Goal: Task Accomplishment & Management: Manage account settings

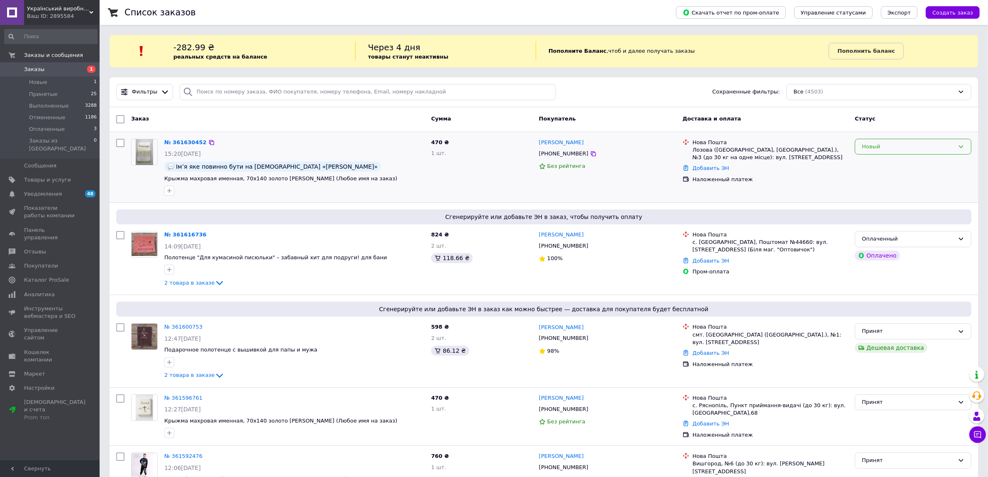
click at [882, 152] on div "Новый" at bounding box center [913, 147] width 117 height 16
click at [877, 166] on li "Принят" at bounding box center [914, 163] width 116 height 15
click at [171, 237] on link "№ 361616736" at bounding box center [185, 234] width 42 height 6
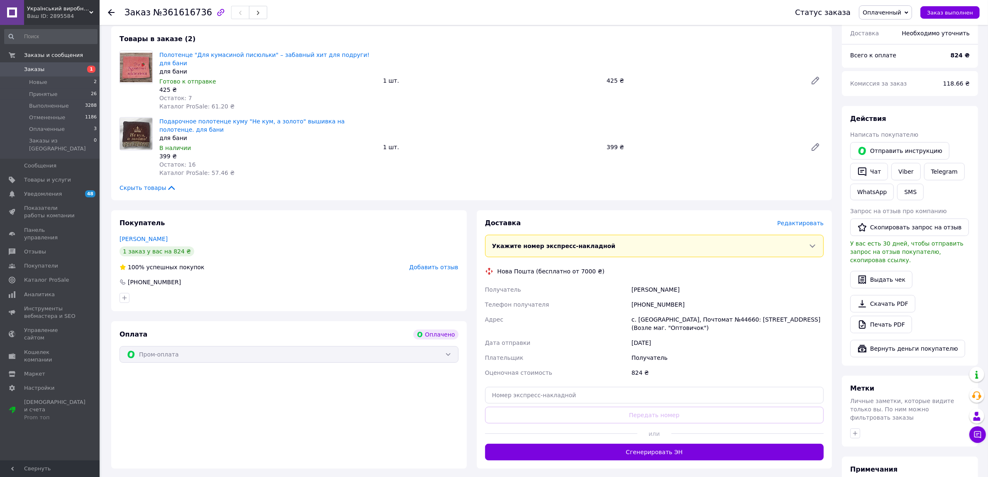
scroll to position [164, 0]
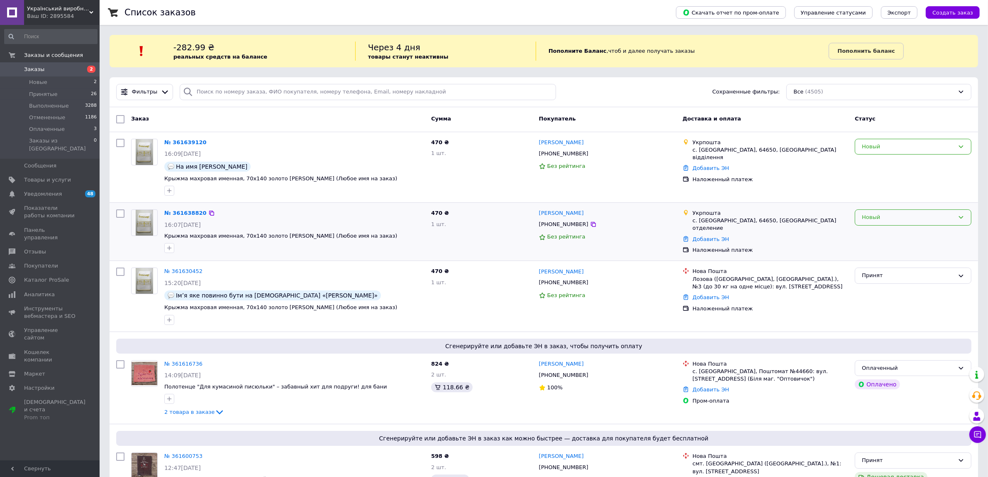
click at [885, 222] on div "Новый" at bounding box center [913, 217] width 117 height 16
click at [892, 266] on li "Отменен" at bounding box center [914, 264] width 116 height 15
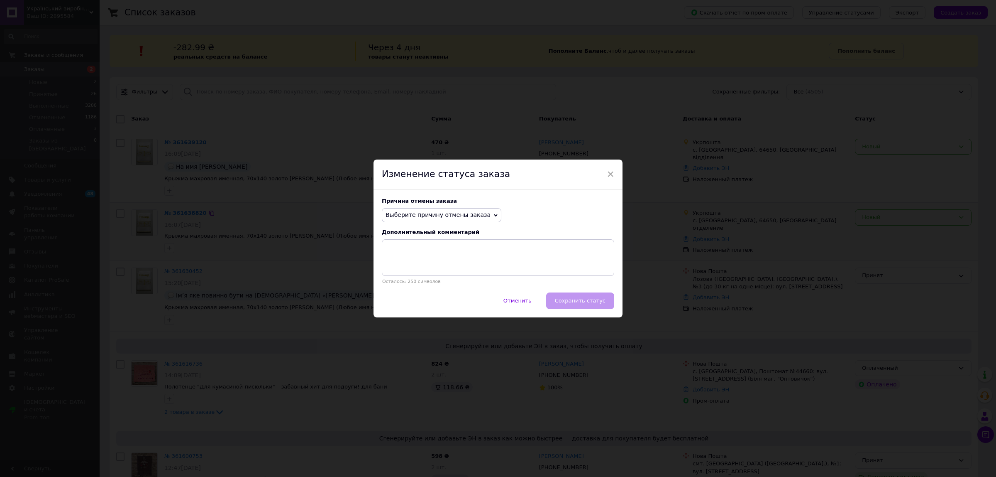
click at [463, 212] on span "Выберите причину отмены заказа" at bounding box center [438, 214] width 105 height 7
click at [445, 275] on li "Заказ-дубликат" at bounding box center [441, 278] width 119 height 12
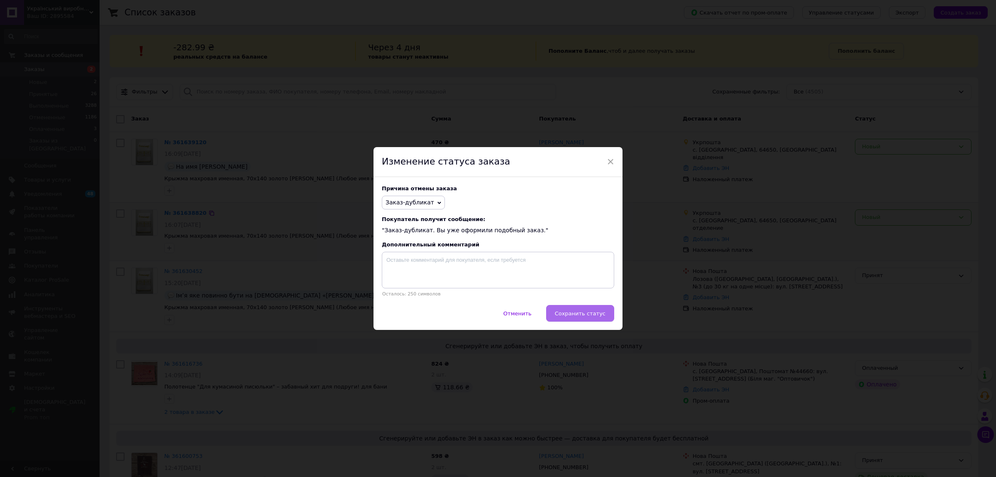
click at [607, 315] on button "Сохранить статус" at bounding box center [580, 313] width 68 height 17
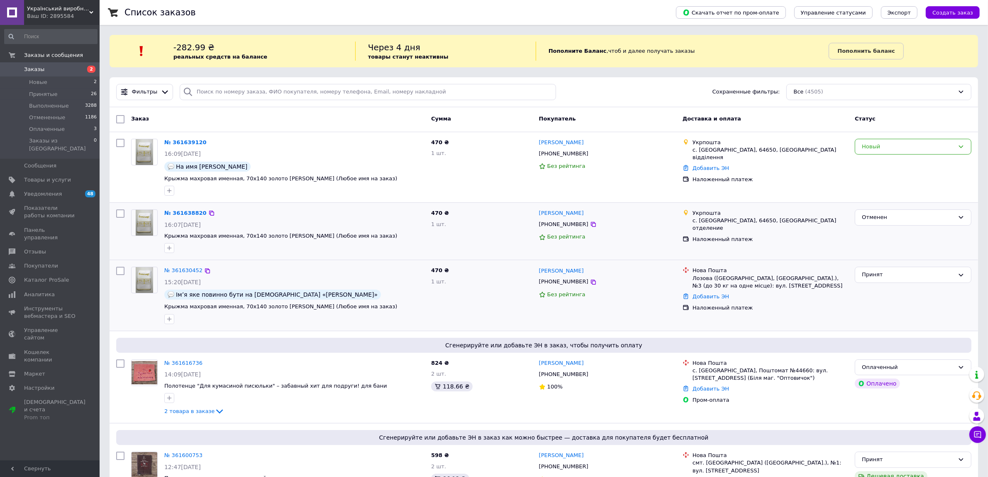
click at [904, 285] on div "Принят" at bounding box center [913, 295] width 123 height 64
click at [902, 275] on div "Принят" at bounding box center [908, 274] width 93 height 9
click at [874, 312] on li "Отменен" at bounding box center [914, 307] width 116 height 15
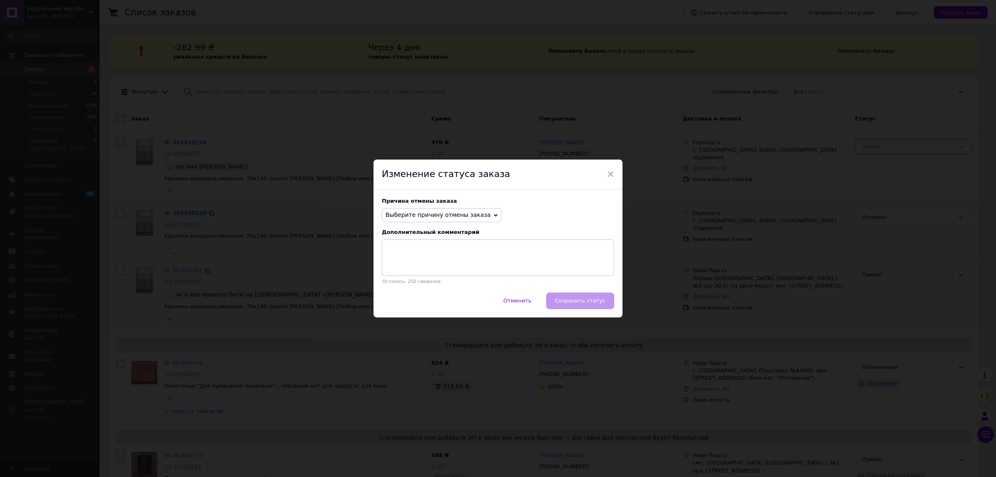
click at [445, 220] on span "Выберите причину отмены заказа" at bounding box center [442, 215] width 120 height 14
click at [422, 277] on li "Заказ-дубликат" at bounding box center [441, 278] width 119 height 12
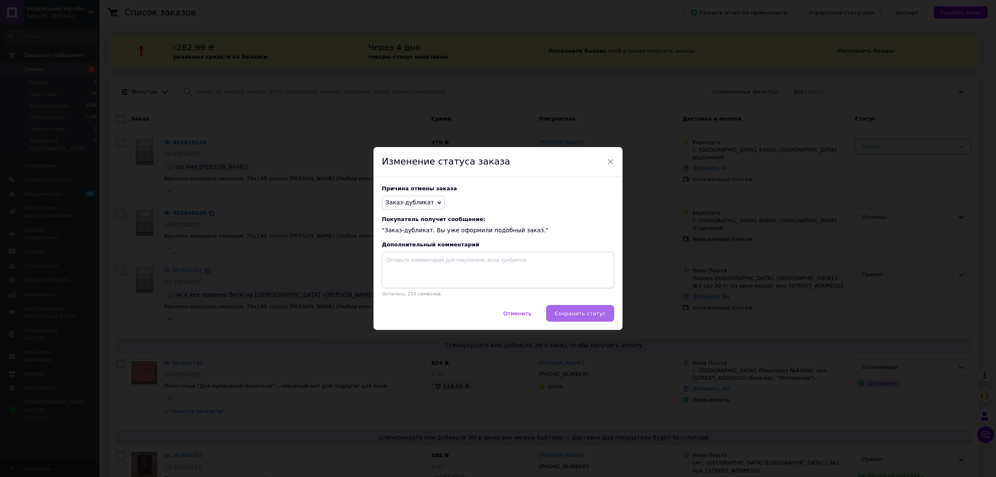
click at [565, 313] on span "Сохранить статус" at bounding box center [580, 313] width 51 height 6
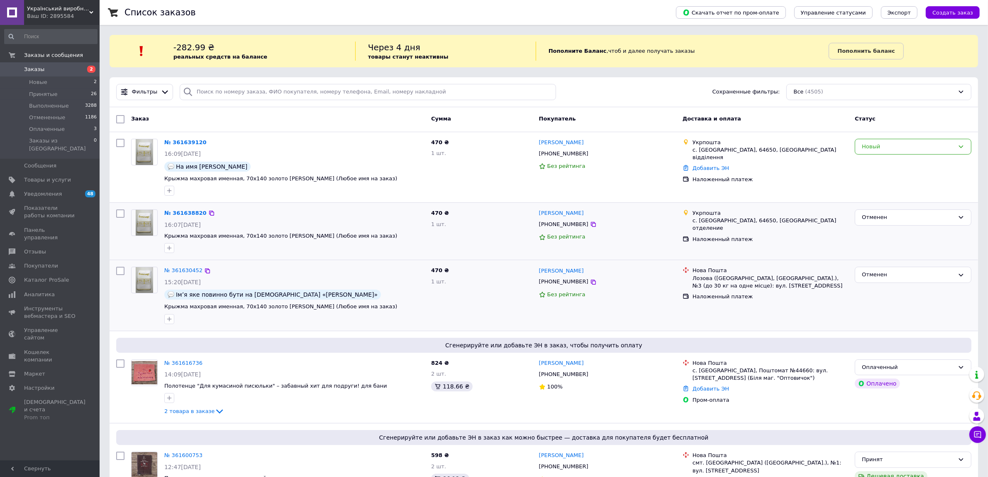
click at [906, 152] on div "Новый" at bounding box center [913, 147] width 117 height 16
click at [901, 161] on li "Принят" at bounding box center [914, 163] width 116 height 15
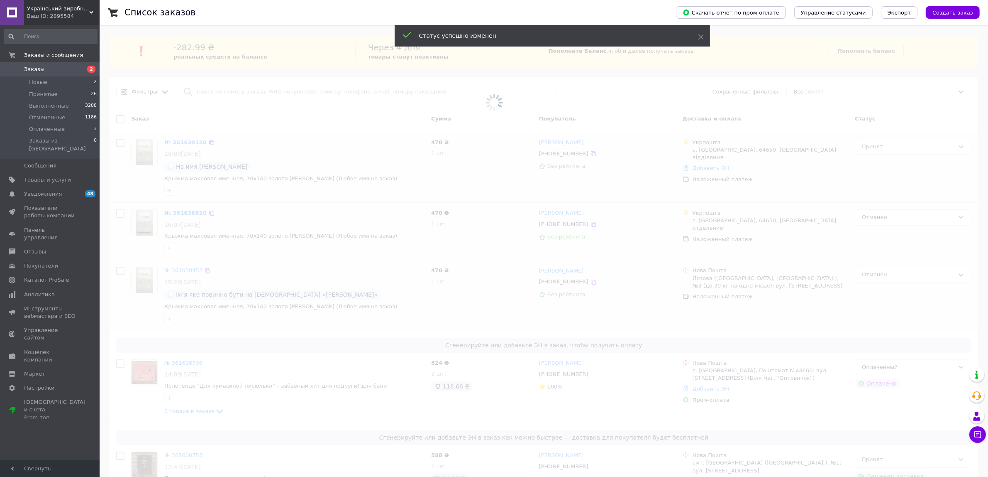
click at [177, 145] on span at bounding box center [494, 102] width 988 height 205
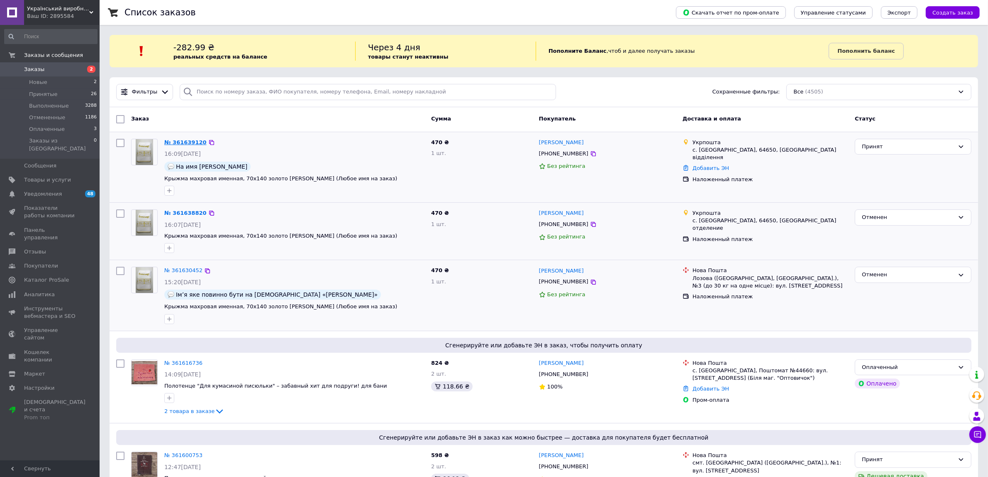
click at [193, 144] on link "№ 361639120" at bounding box center [185, 142] width 42 height 6
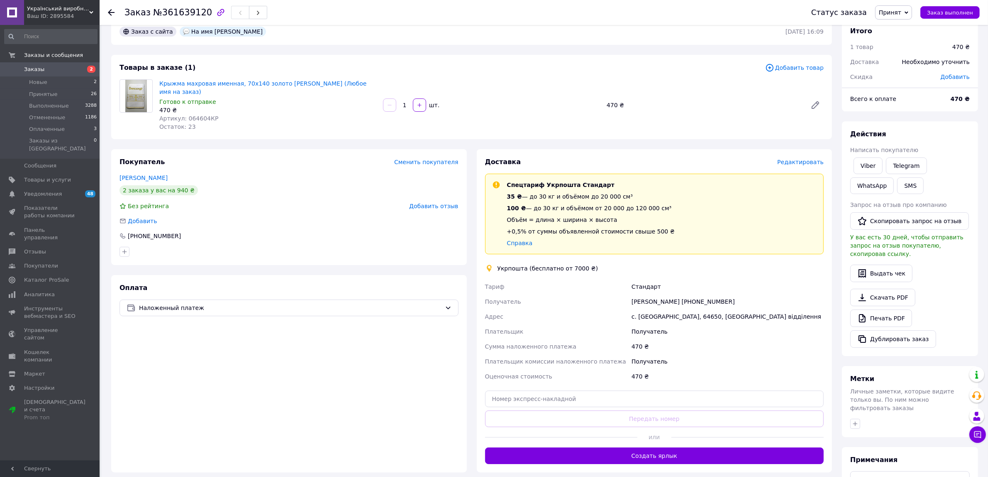
scroll to position [40, 0]
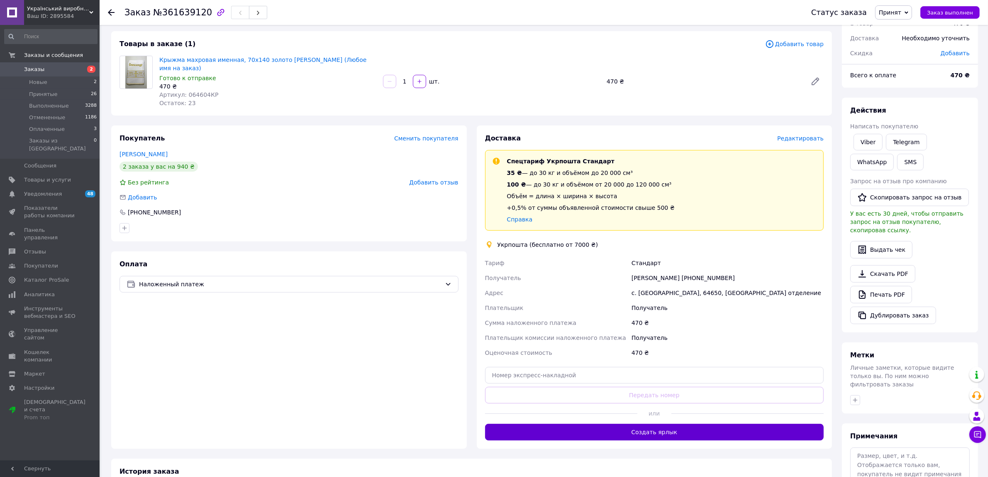
click at [513, 430] on button "Создать ярлык" at bounding box center [654, 431] width 339 height 17
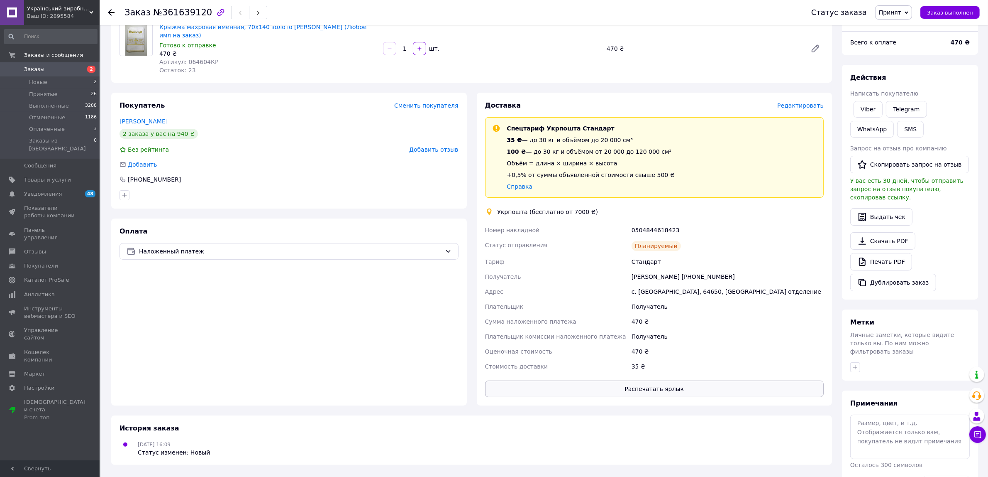
scroll to position [90, 0]
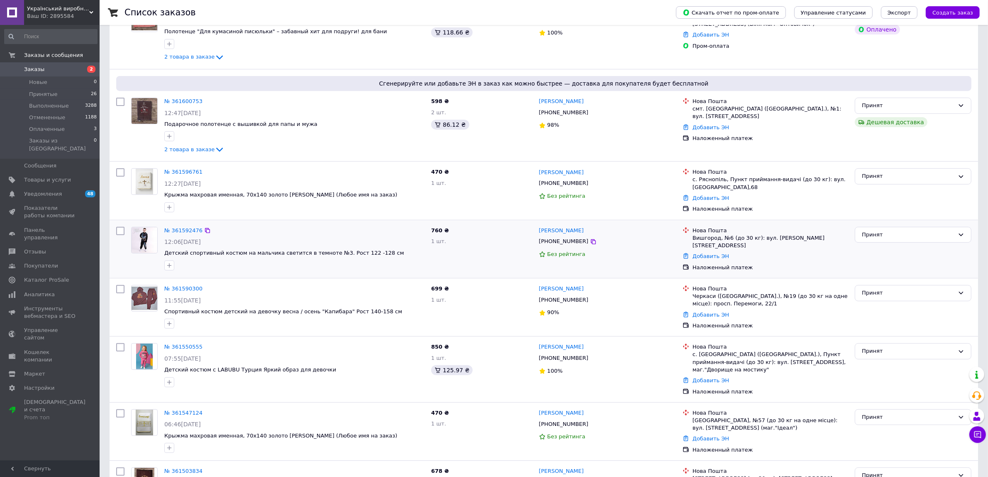
scroll to position [354, 0]
click at [38, 94] on span "Принятые" at bounding box center [43, 93] width 29 height 7
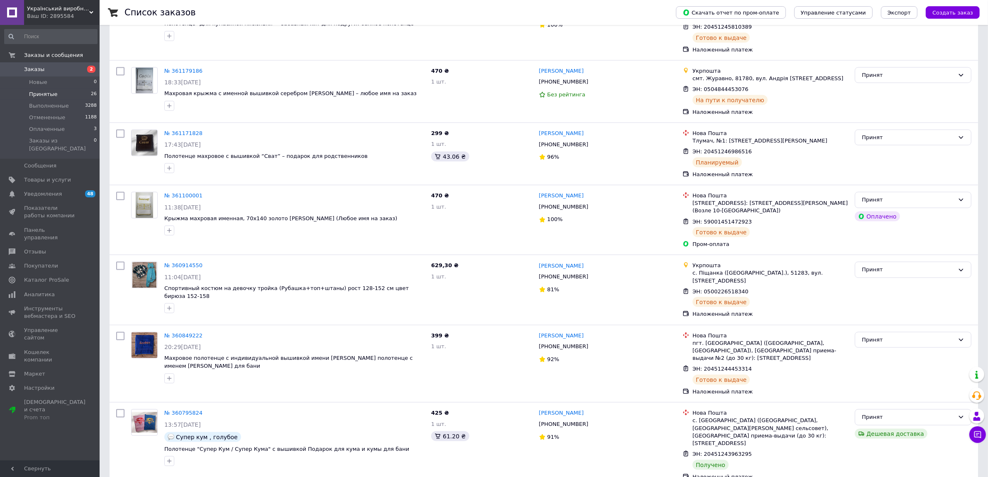
scroll to position [1512, 0]
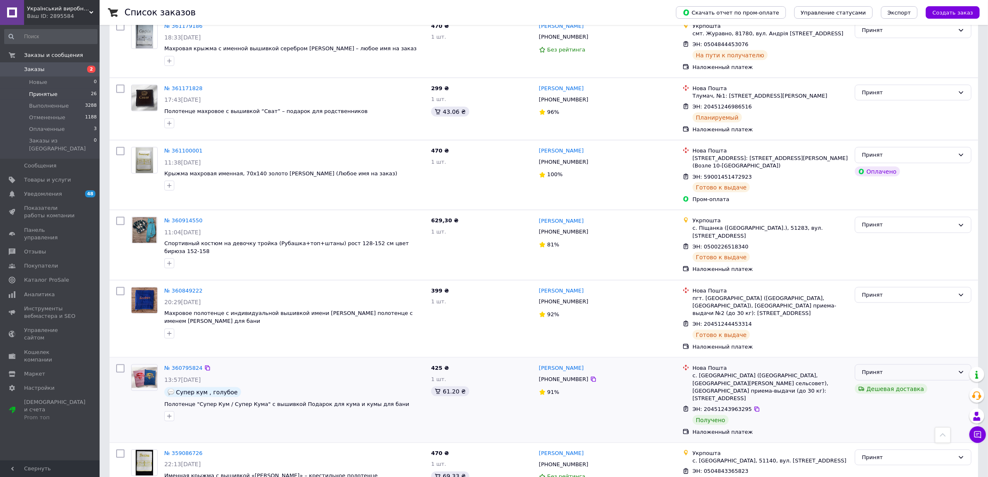
click at [928, 368] on div "Принят" at bounding box center [908, 372] width 93 height 9
click at [914, 382] on li "Выполнен" at bounding box center [914, 389] width 116 height 15
click at [751, 469] on icon at bounding box center [753, 471] width 5 height 5
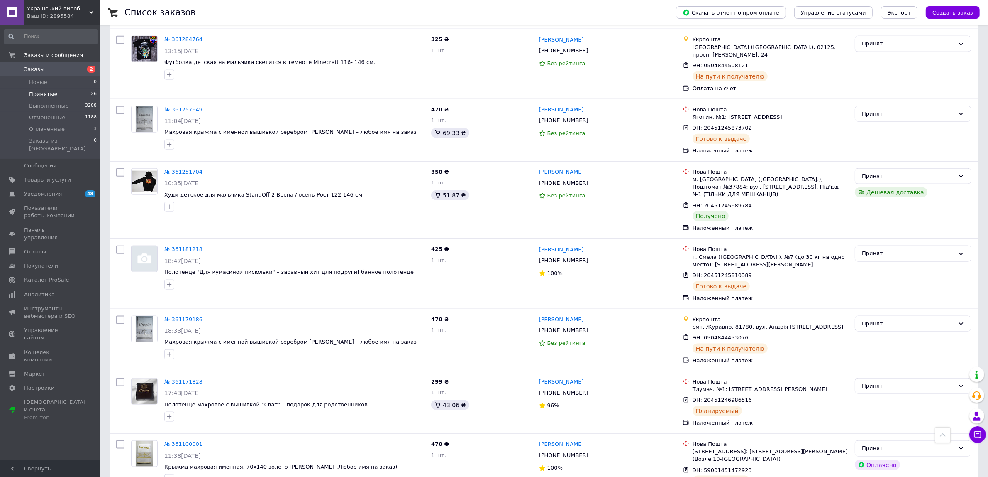
scroll to position [1201, 0]
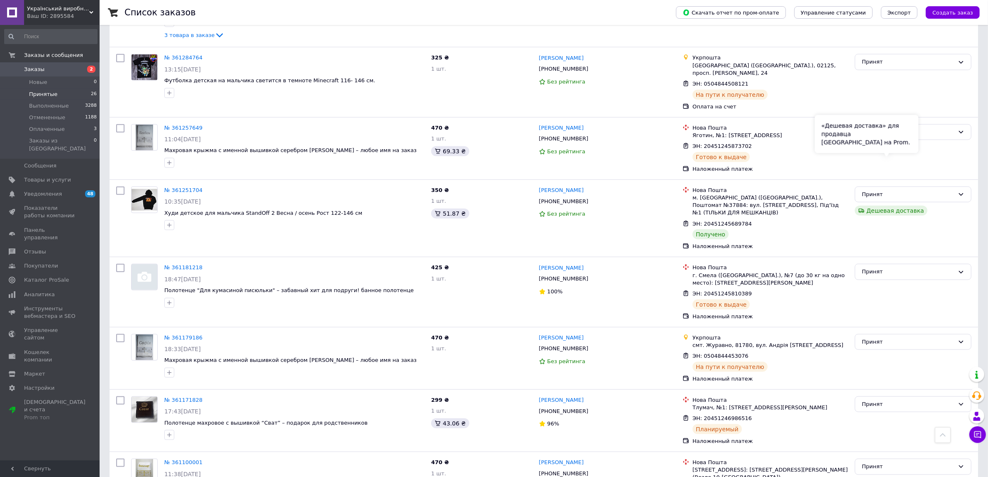
click at [890, 144] on div "«Дешевая доставка» для продавца Новой Почтой на Prom." at bounding box center [867, 134] width 104 height 38
click at [912, 144] on div "«Дешевая доставка» для продавца Новой Почтой на Prom." at bounding box center [867, 134] width 104 height 38
click at [945, 190] on div "Принят" at bounding box center [908, 194] width 93 height 9
click at [933, 204] on li "Выполнен" at bounding box center [914, 211] width 116 height 15
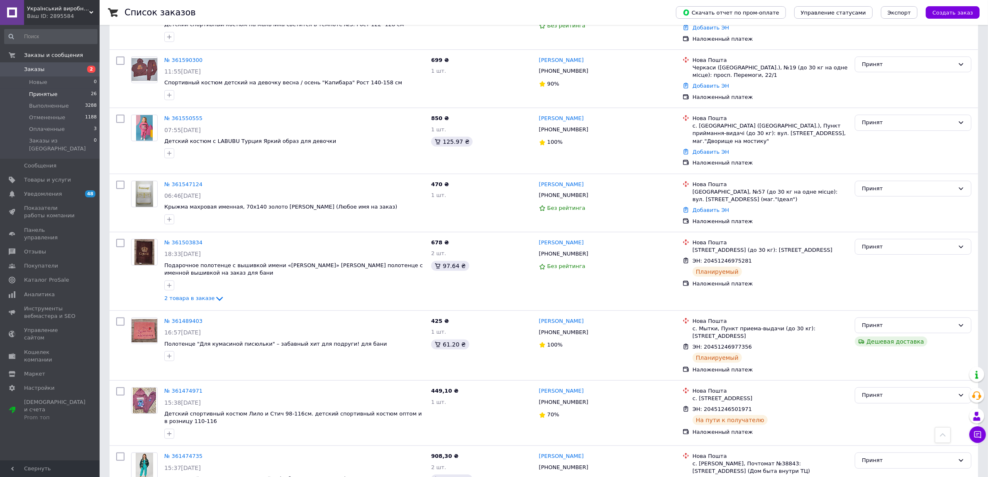
scroll to position [349, 0]
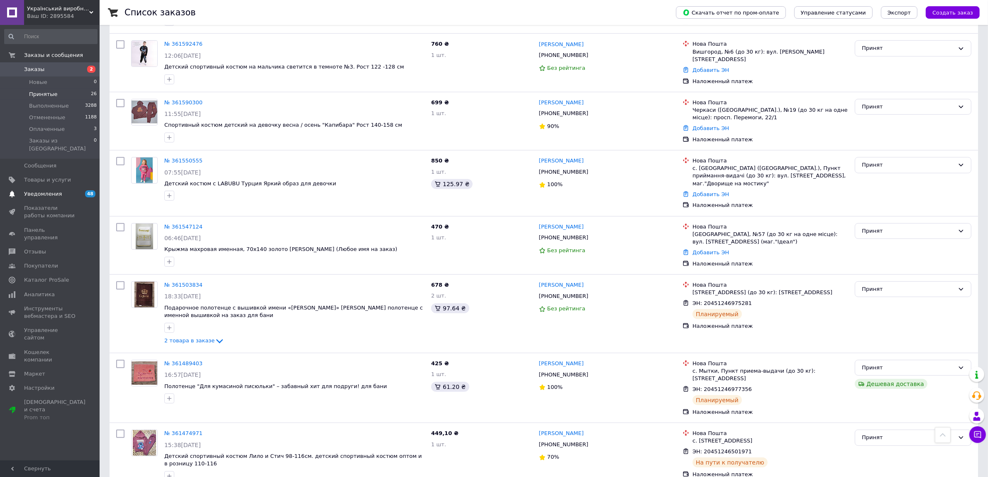
click at [35, 190] on span "Уведомления" at bounding box center [43, 193] width 38 height 7
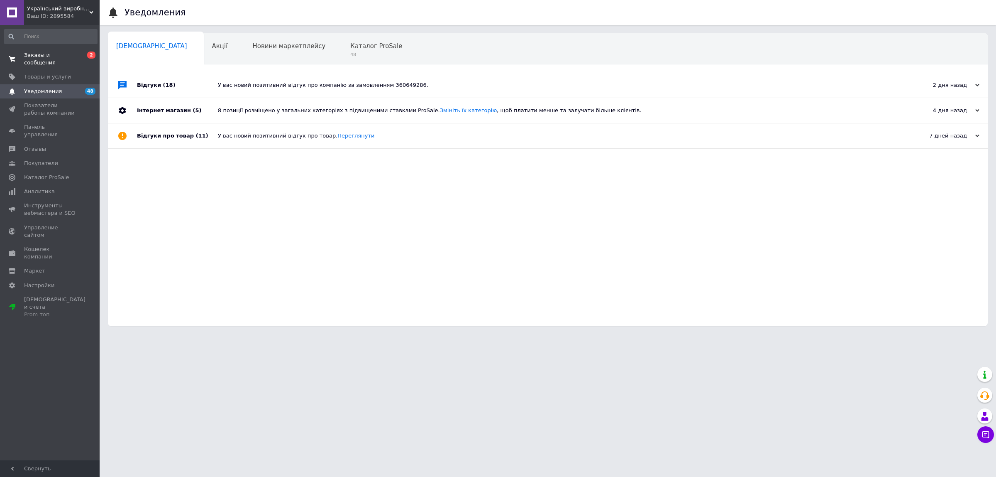
click at [42, 57] on span "Заказы и сообщения" at bounding box center [50, 58] width 53 height 15
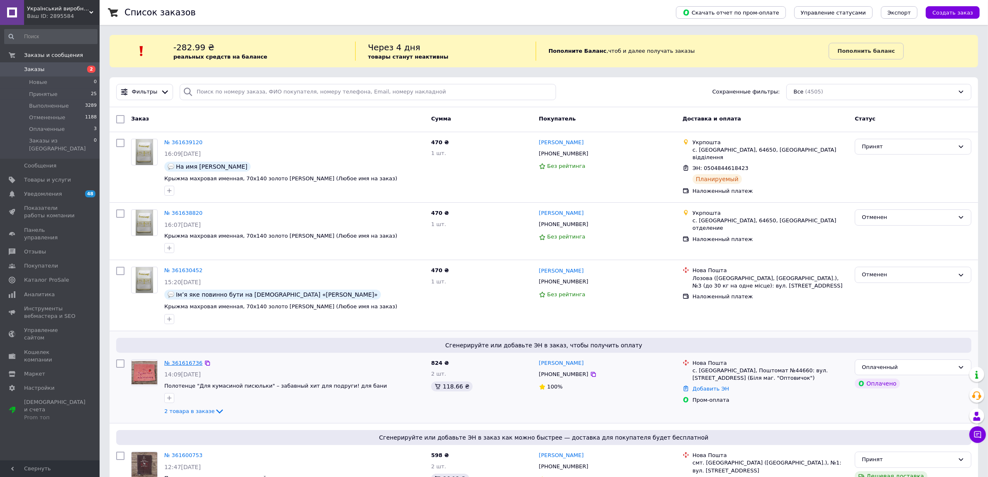
click at [190, 362] on link "№ 361616736" at bounding box center [183, 362] width 38 height 6
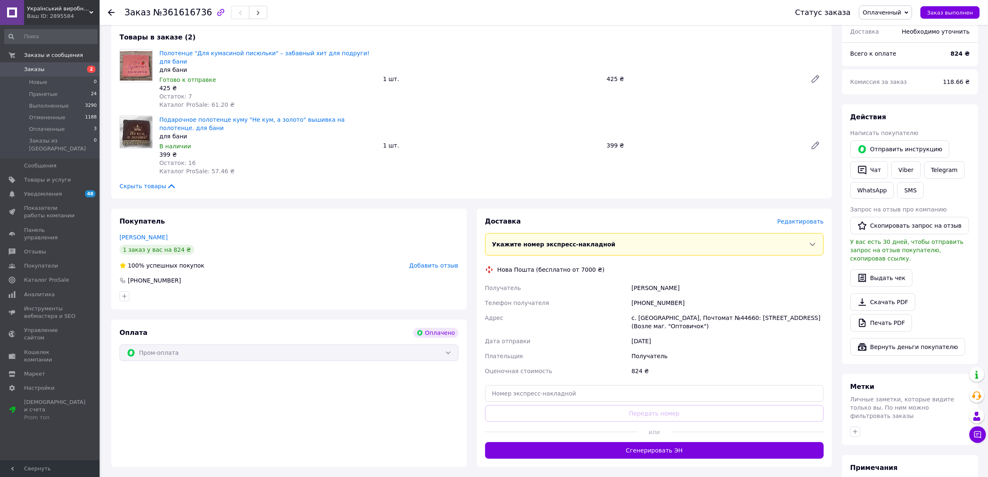
scroll to position [164, 0]
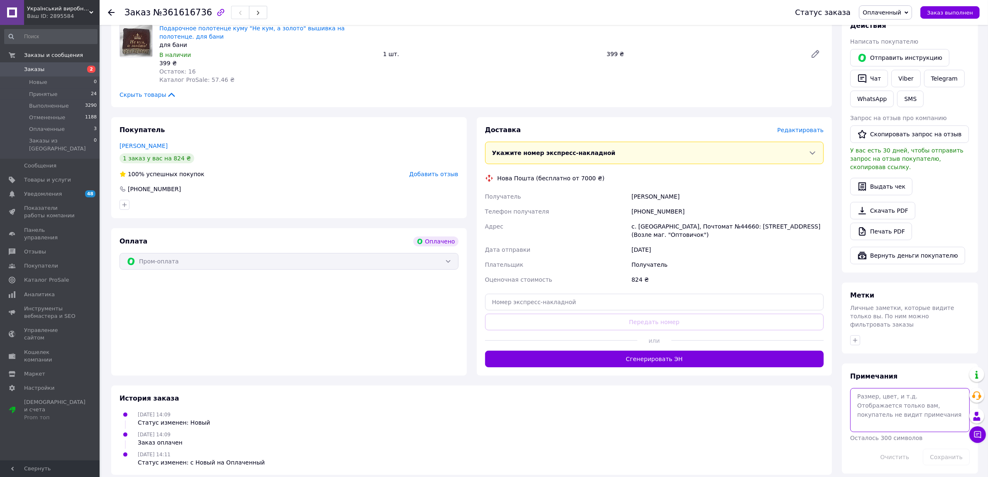
click at [878, 399] on textarea at bounding box center [911, 410] width 120 height 44
type textarea "с"
type textarea "СВЕТЛОРОЗВОІЙ"
click at [949, 448] on button "Сохранить" at bounding box center [946, 456] width 47 height 17
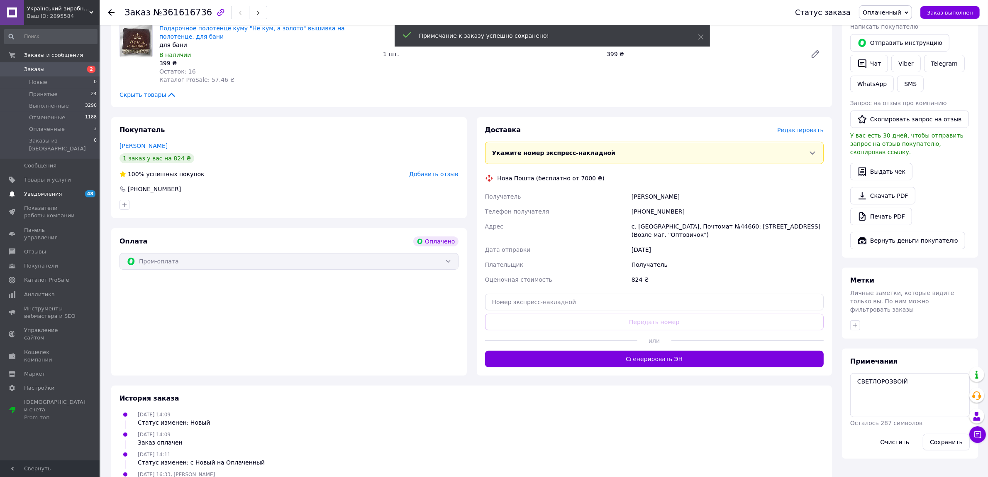
click at [54, 190] on span "Уведомления" at bounding box center [43, 193] width 38 height 7
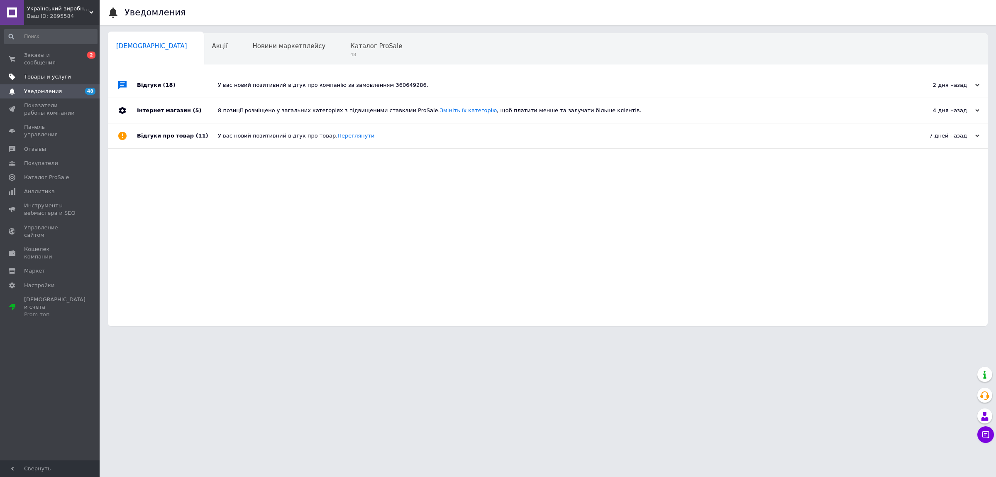
click at [59, 73] on span "Товары и услуги" at bounding box center [47, 76] width 47 height 7
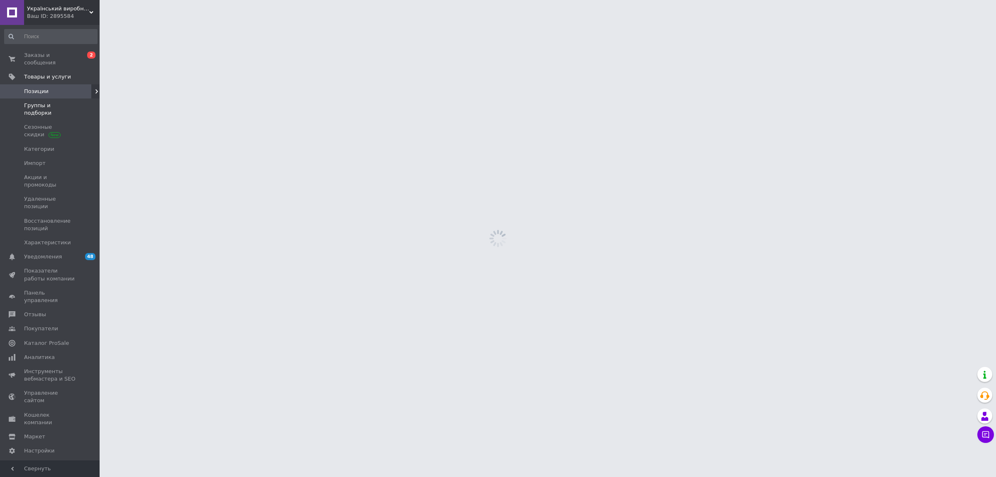
click at [53, 102] on span "Группы и подборки" at bounding box center [50, 109] width 53 height 15
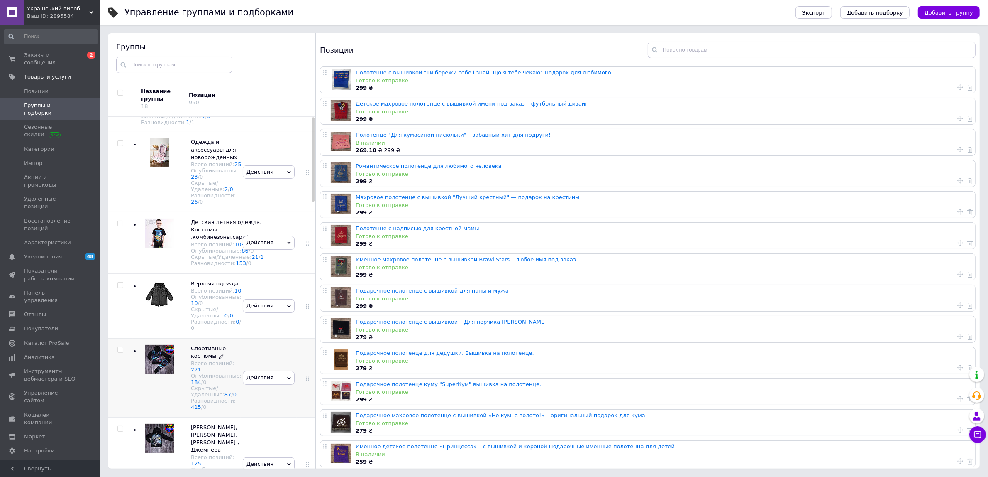
scroll to position [52, 0]
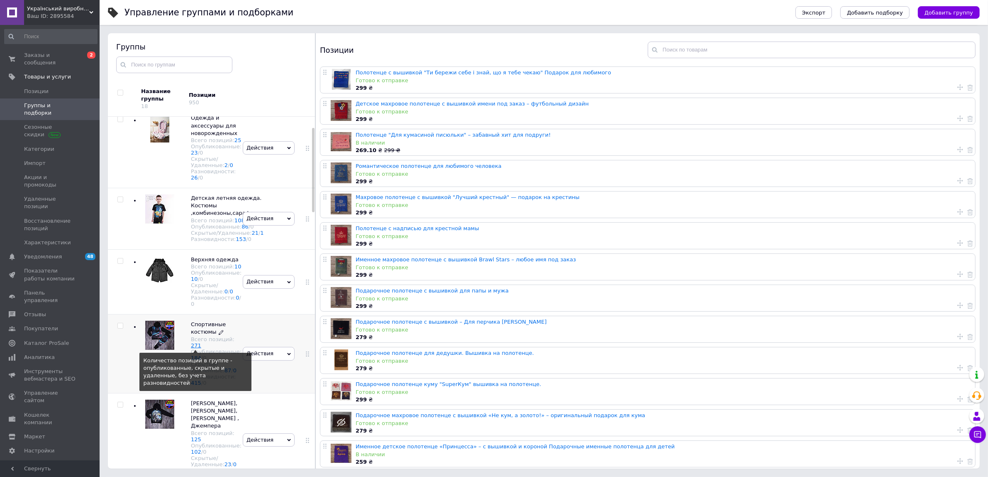
click at [192, 348] on link "271" at bounding box center [196, 345] width 10 height 6
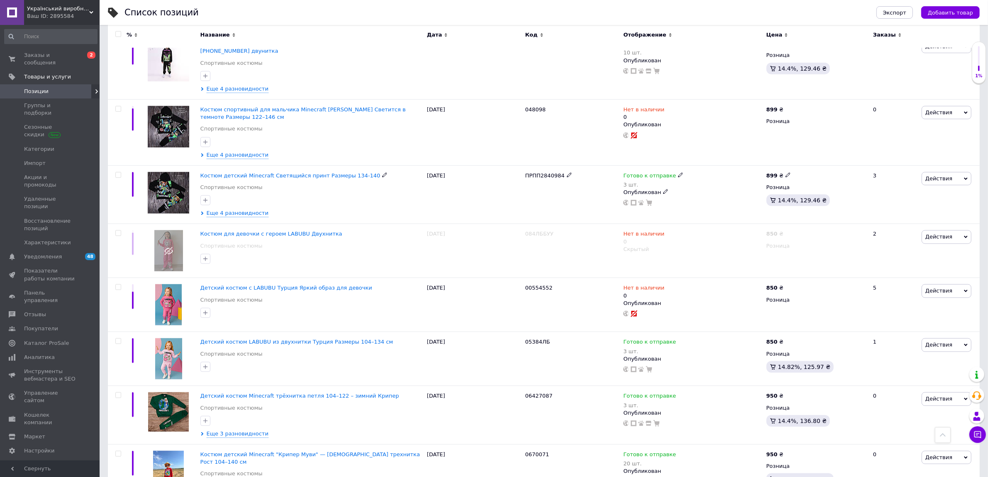
scroll to position [882, 0]
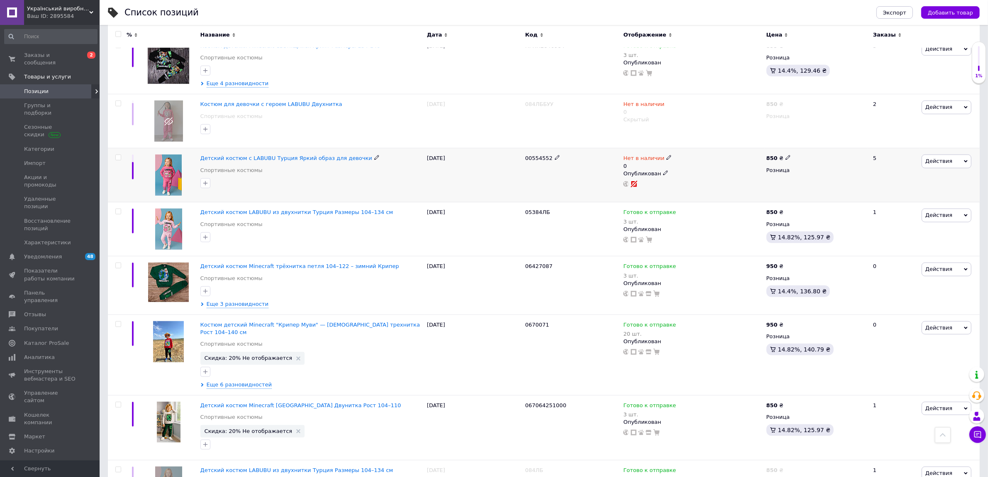
click at [947, 158] on span "Действия" at bounding box center [939, 161] width 27 height 6
click at [886, 242] on li "Скрыть" at bounding box center [912, 248] width 118 height 12
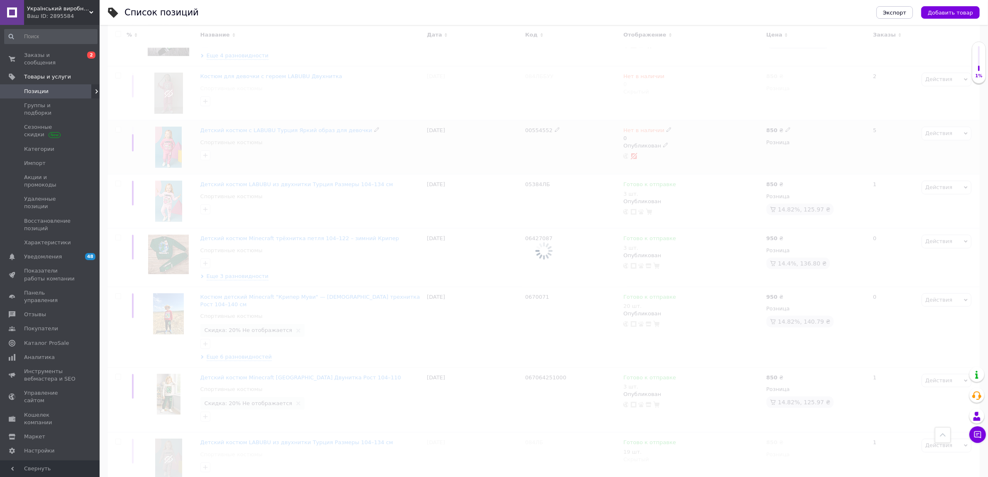
scroll to position [1193, 0]
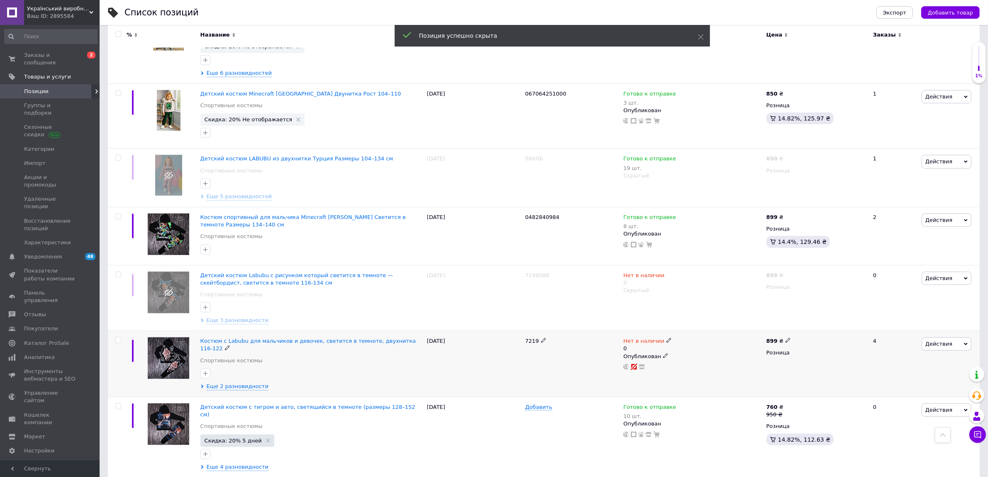
click at [932, 340] on span "Действия" at bounding box center [939, 343] width 27 height 6
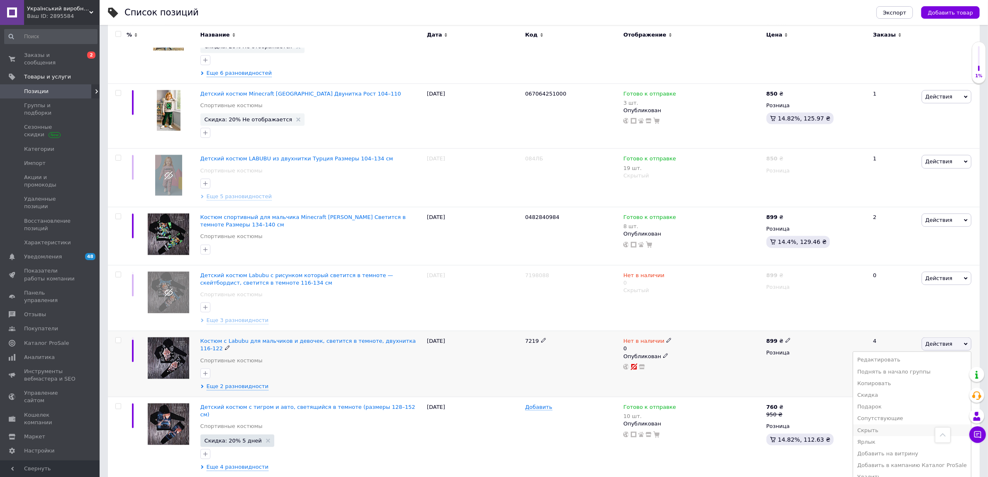
click at [885, 424] on li "Скрыть" at bounding box center [912, 430] width 118 height 12
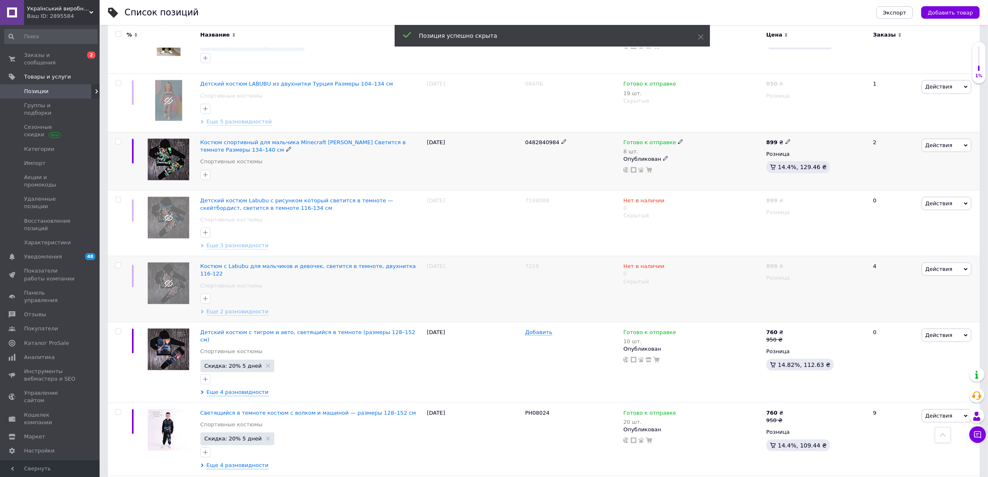
scroll to position [1401, 0]
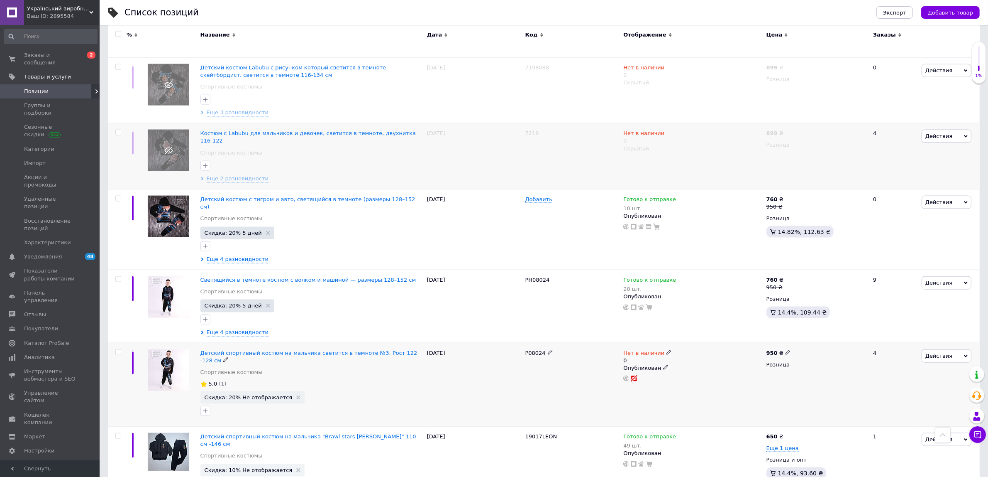
click at [961, 349] on span "Действия" at bounding box center [947, 355] width 50 height 13
click at [890, 436] on li "Скрыть" at bounding box center [912, 442] width 118 height 12
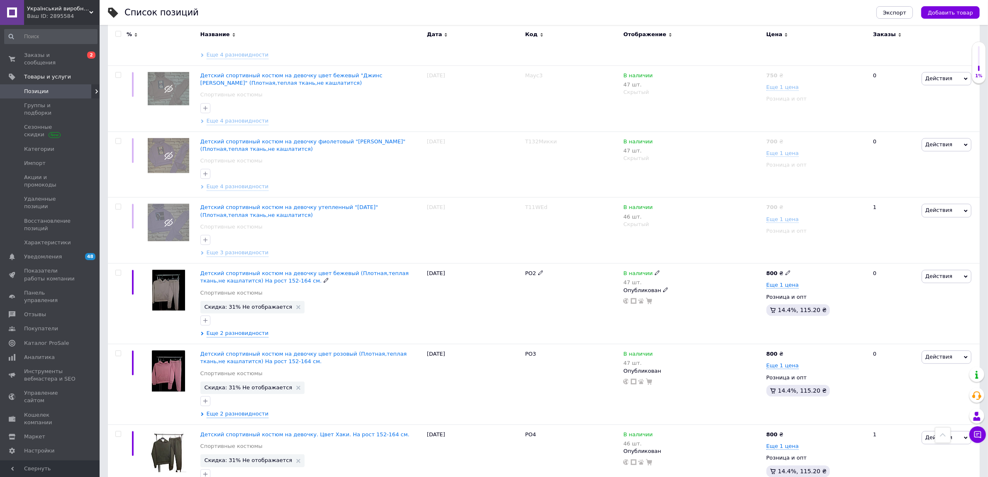
scroll to position [6437, 0]
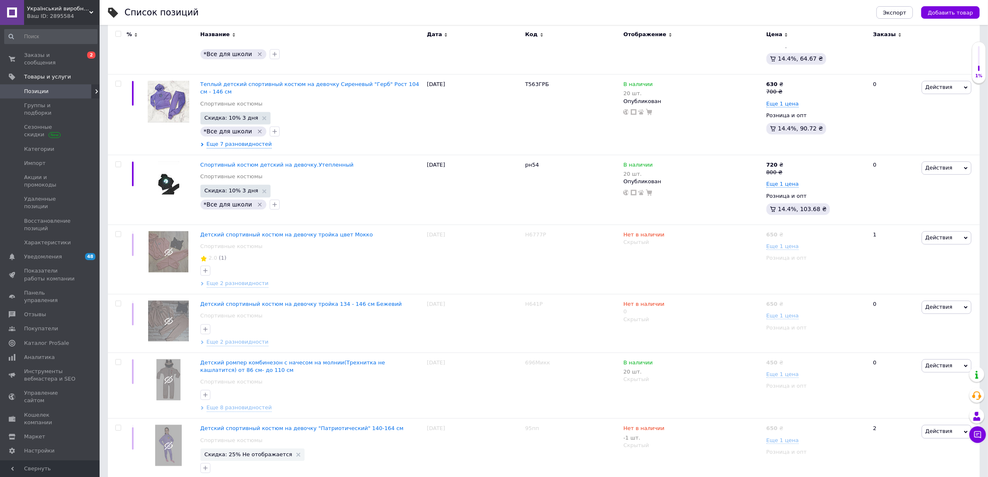
scroll to position [6884, 0]
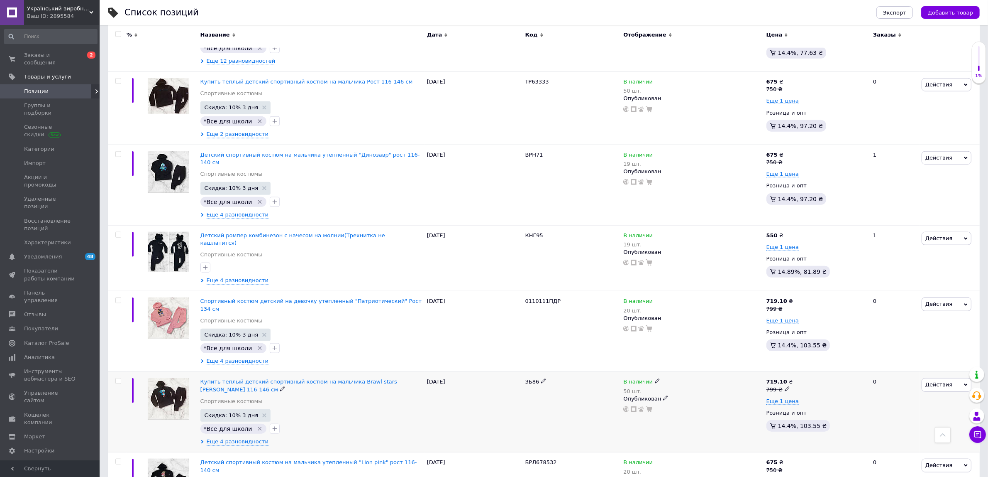
scroll to position [830, 0]
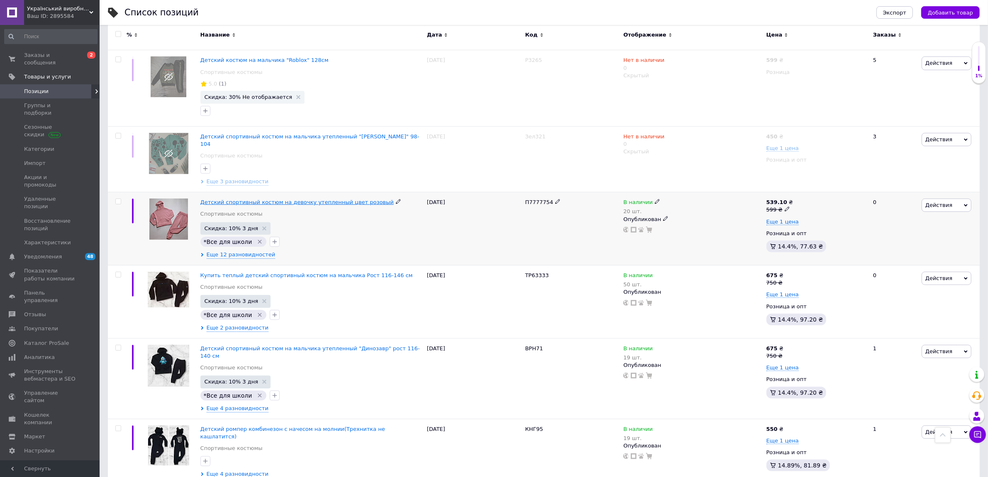
click at [337, 199] on span "Детский спортивный костюм на девочку утепленный цвет розовый" at bounding box center [296, 202] width 193 height 6
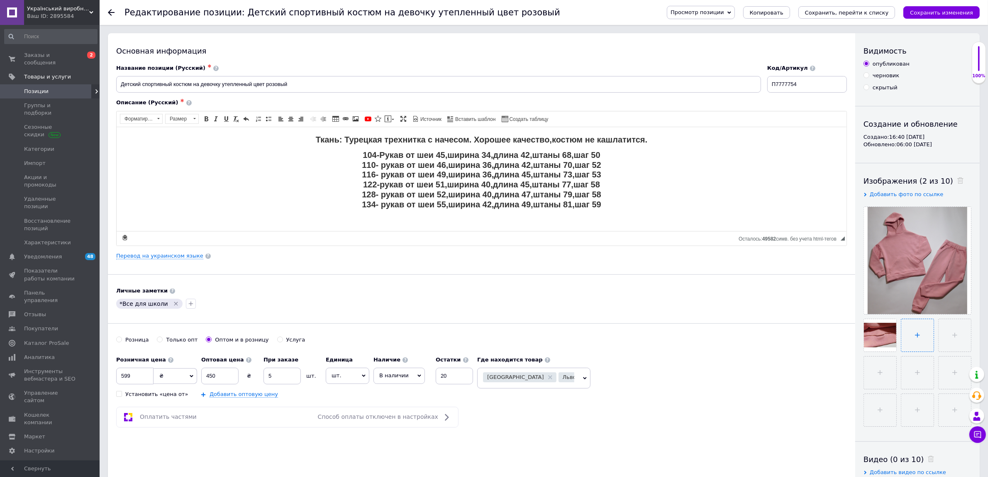
click at [907, 337] on input "file" at bounding box center [918, 335] width 32 height 32
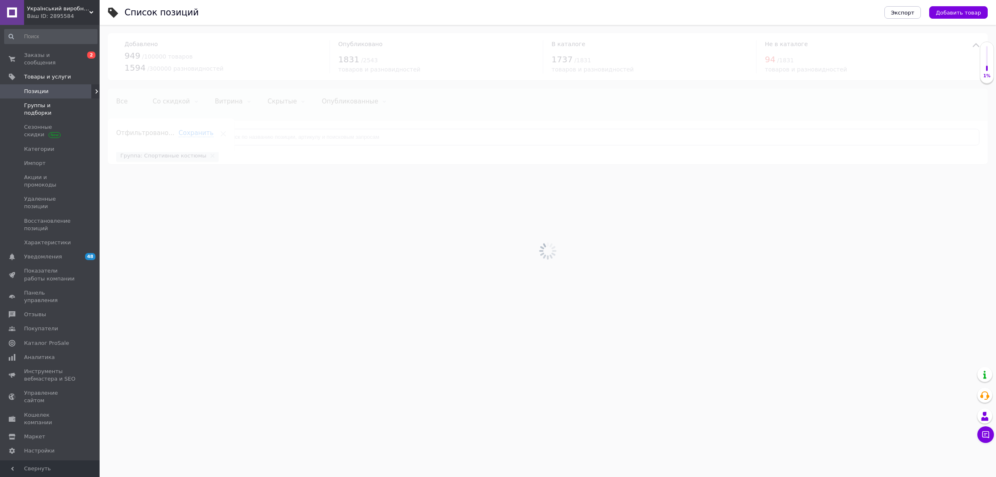
click at [39, 102] on span "Группы и подборки" at bounding box center [50, 109] width 53 height 15
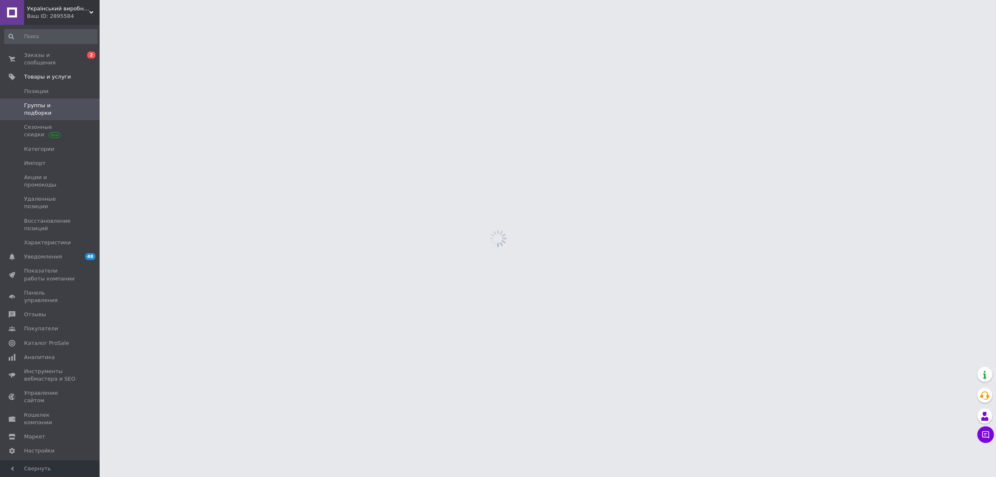
click at [39, 44] on input at bounding box center [50, 36] width 93 height 15
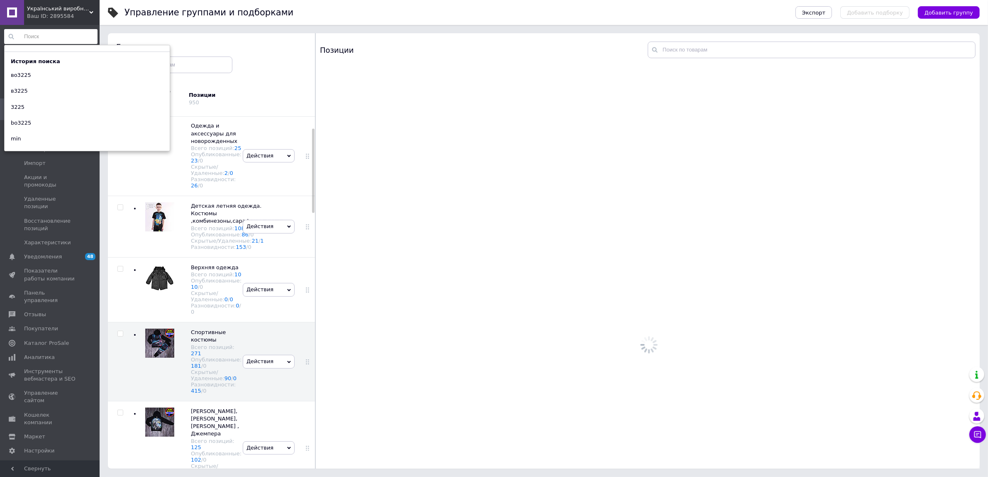
scroll to position [47, 0]
click at [102, 239] on div "Управление группами и подборками Экспорт Добавить подборку Добавить группу Сорт…" at bounding box center [544, 214] width 889 height 523
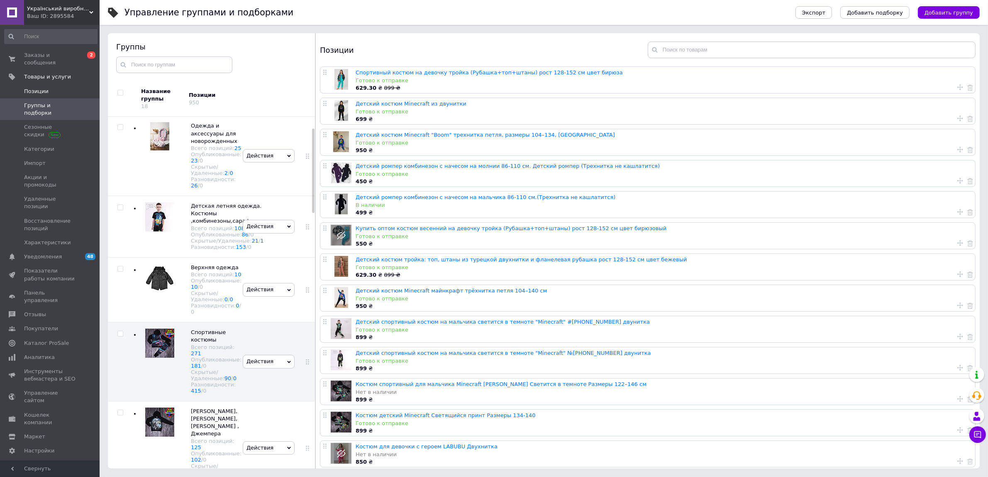
click at [40, 88] on span "Позиции" at bounding box center [36, 91] width 24 height 7
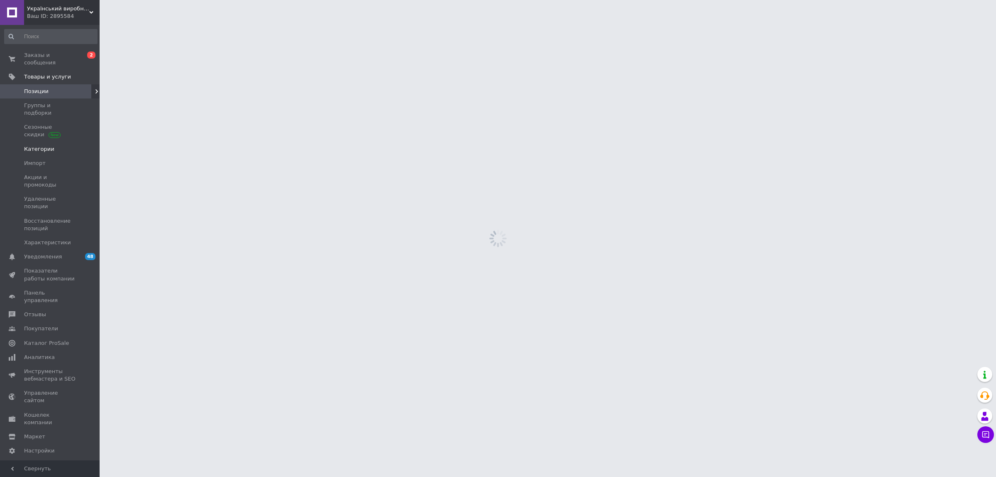
click at [42, 142] on link "Категории" at bounding box center [51, 149] width 102 height 14
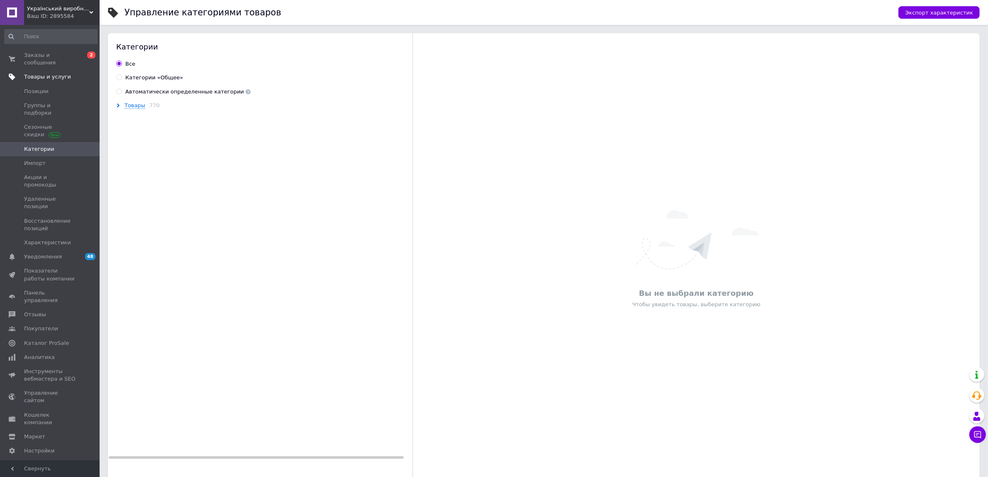
click at [46, 73] on span "Товары и услуги" at bounding box center [47, 76] width 47 height 7
click at [49, 184] on link "Аналитика" at bounding box center [51, 191] width 102 height 14
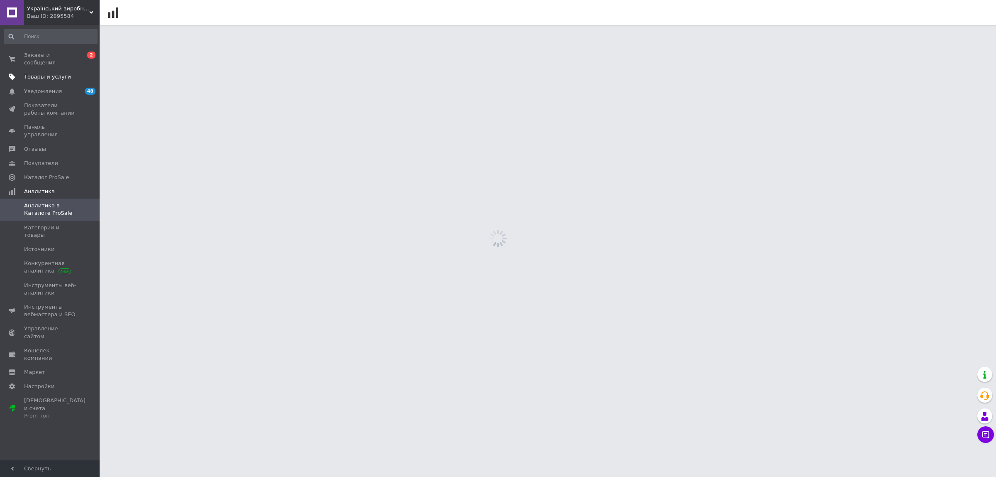
click at [53, 70] on link "Товары и услуги" at bounding box center [51, 77] width 102 height 14
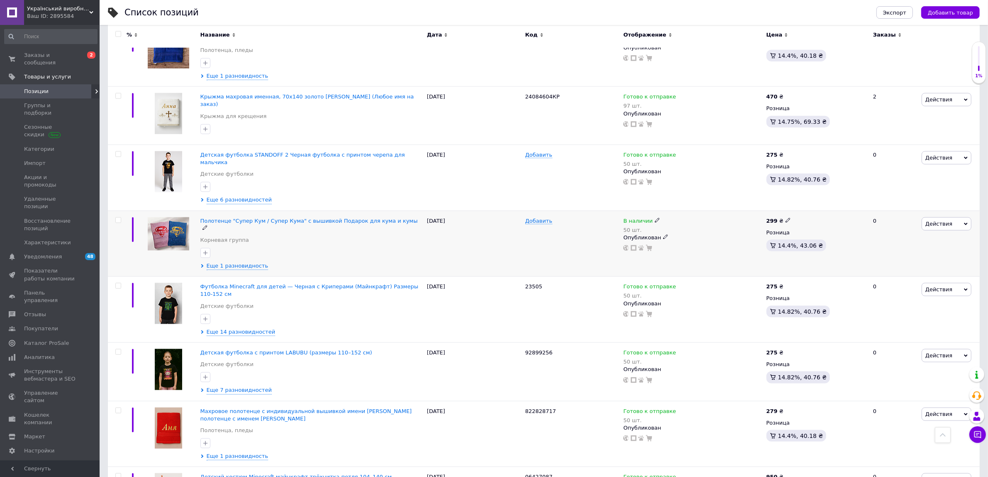
scroll to position [1038, 0]
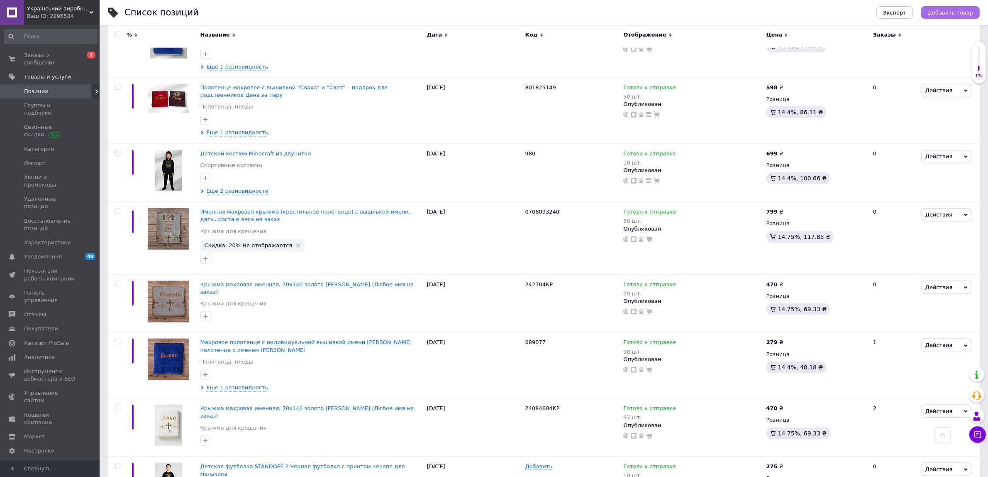
click at [966, 12] on span "Добавить товар" at bounding box center [950, 13] width 45 height 6
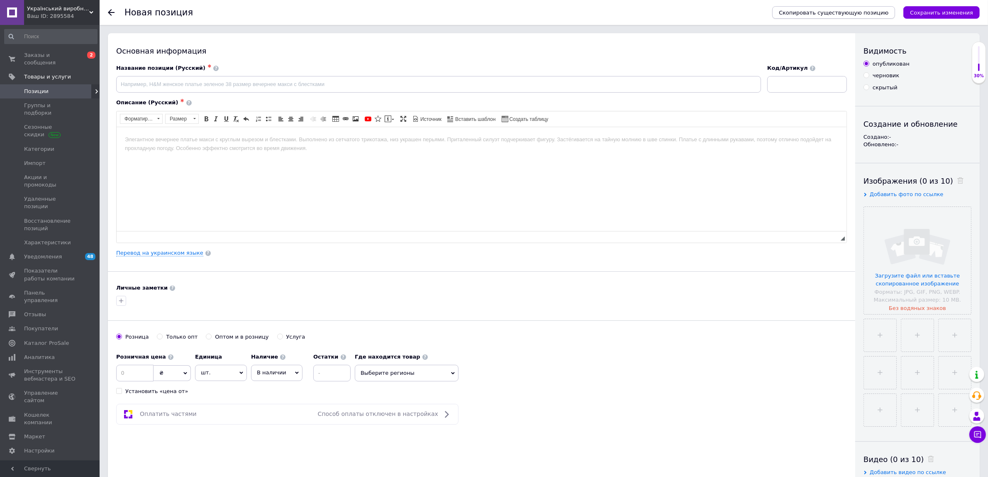
click at [821, 14] on span "Скопировать существующую позицию" at bounding box center [834, 13] width 110 height 6
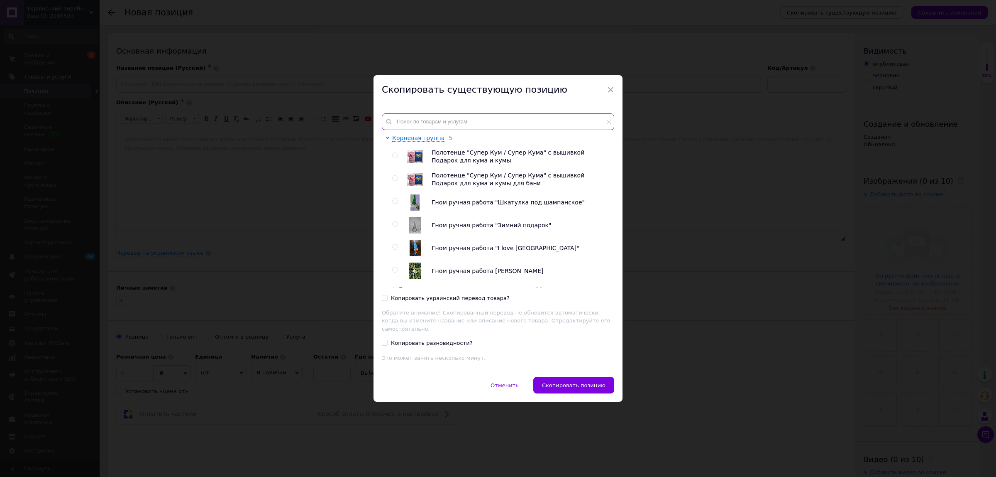
click at [448, 126] on input "text" at bounding box center [498, 121] width 232 height 17
paste input "089077"
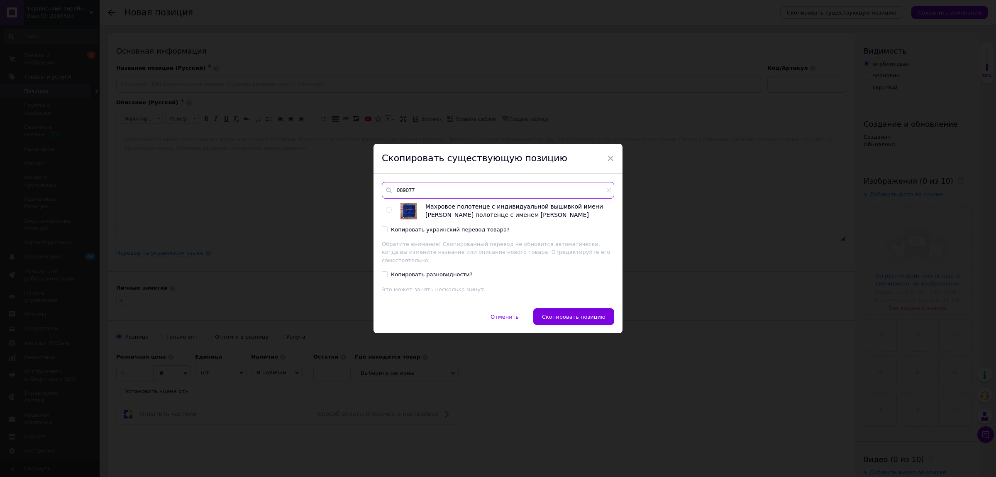
type input "089077"
click at [386, 212] on input "radio" at bounding box center [388, 209] width 5 height 5
radio input "true"
click at [545, 310] on button "Скопировать позицию" at bounding box center [573, 316] width 81 height 17
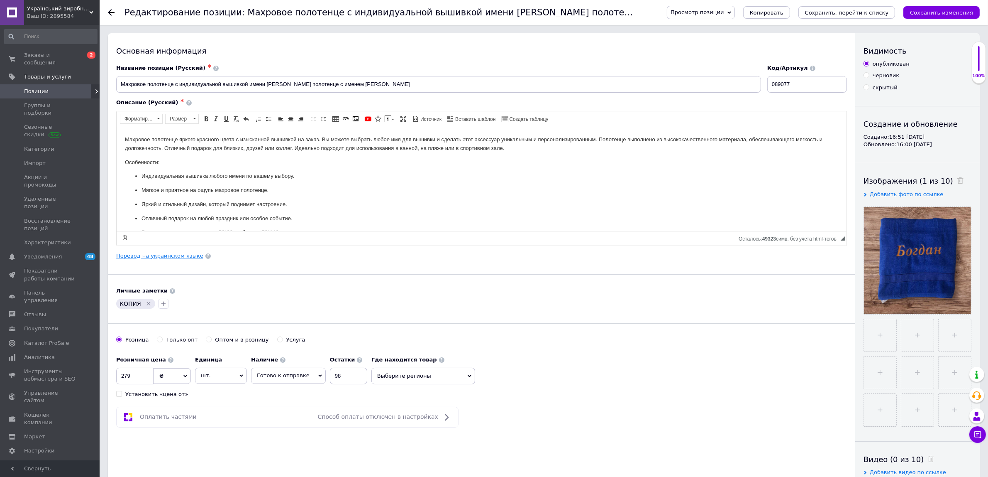
click at [182, 258] on link "Перевод на украинском языке" at bounding box center [159, 255] width 87 height 7
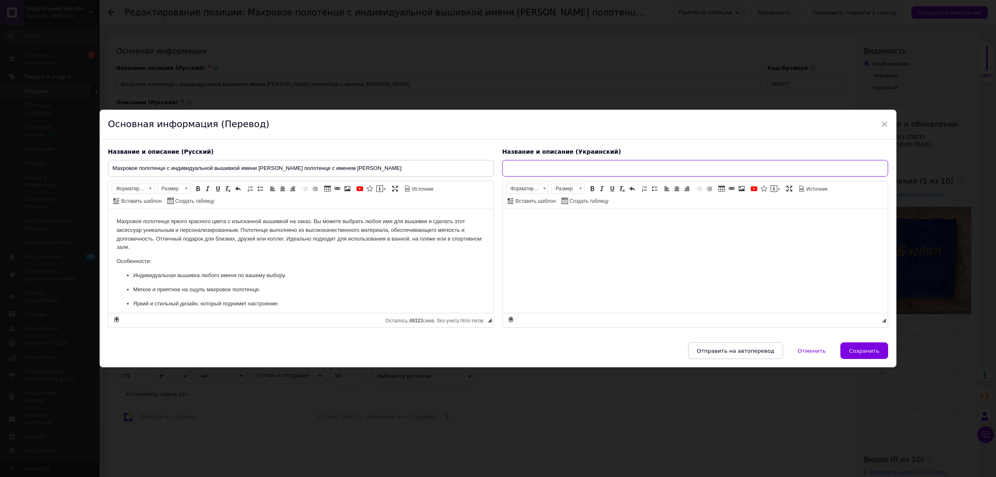
click at [582, 162] on input "text" at bounding box center [695, 168] width 386 height 17
paste input "Махровий рушник з індивідуальною вишивкою імені Махровий рушник з ім'ям Богдан"
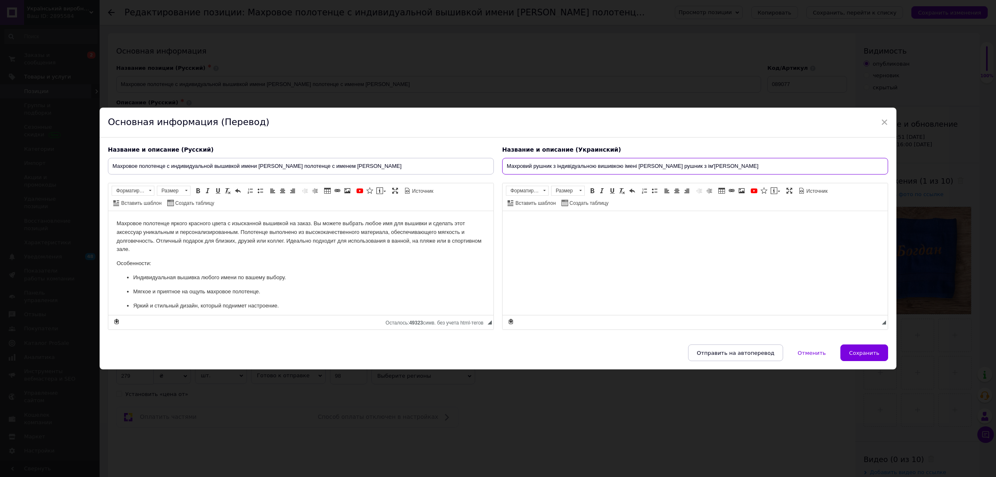
type input "Махровий рушник з індивідуальною вишивкою імені Махровий рушник з ім'ям Богдан"
drag, startPoint x: 354, startPoint y: 166, endPoint x: 338, endPoint y: 164, distance: 15.9
click at [338, 164] on input "Махровое полотенце с индивидуальной вышивкой имени Махровое полотенце с именем …" at bounding box center [301, 166] width 386 height 17
type input "Махровое полотенце с индивидуальной вышивкой имени Махровое полотенце с именем …"
drag, startPoint x: 719, startPoint y: 164, endPoint x: 702, endPoint y: 160, distance: 17.9
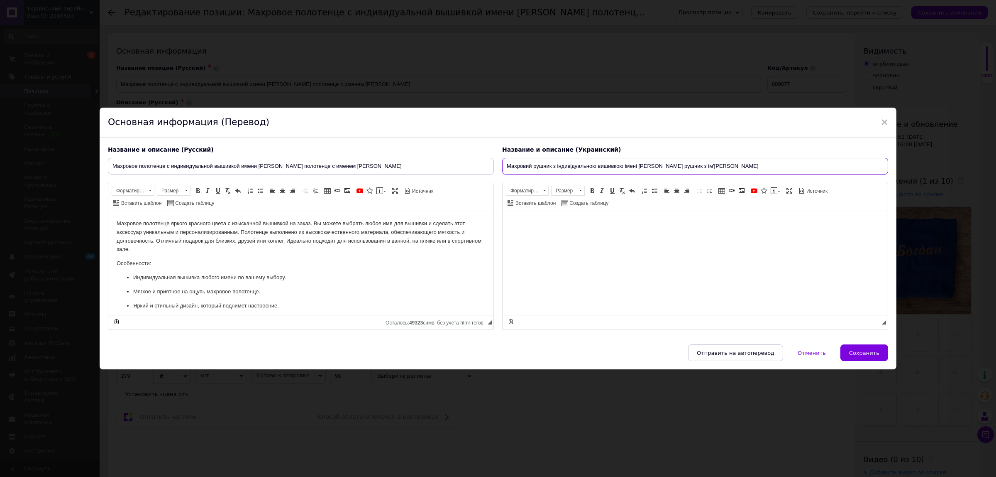
click at [702, 160] on input "Махровий рушник з індивідуальною вишивкою імені Махровий рушник з ім'ям Богдан" at bounding box center [695, 166] width 386 height 17
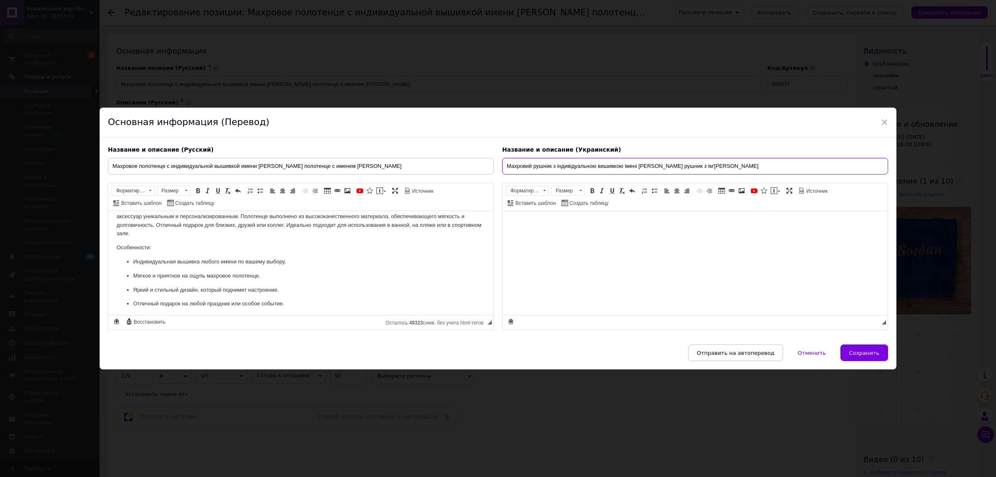
scroll to position [32, 0]
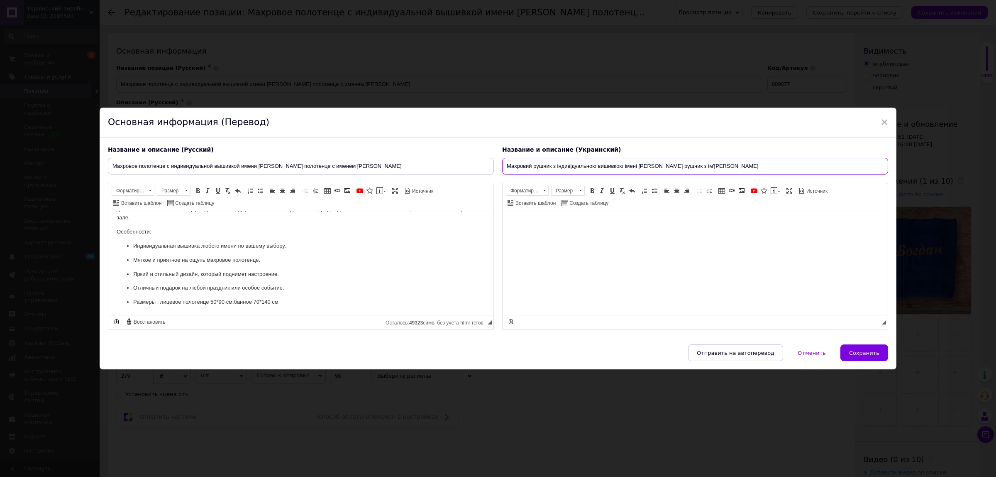
type input "Махровий рушник з індивідуальною вишивкою імені Махровий рушник з ім'ям Никита"
click at [543, 236] on html at bounding box center [695, 223] width 385 height 25
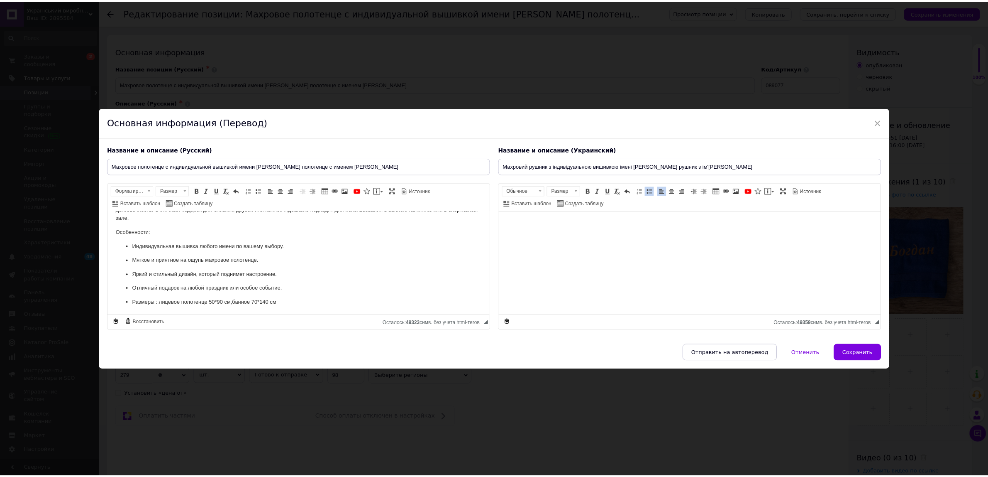
scroll to position [13, 0]
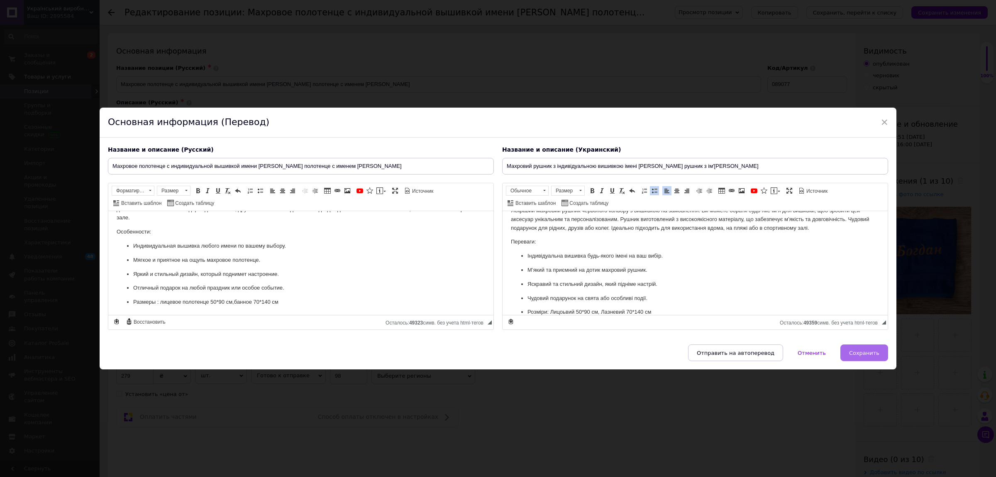
click at [864, 358] on button "Сохранить" at bounding box center [865, 352] width 48 height 17
type input "Махровое полотенце с индивидуальной вышивкой имени Махровое полотенце с именем …"
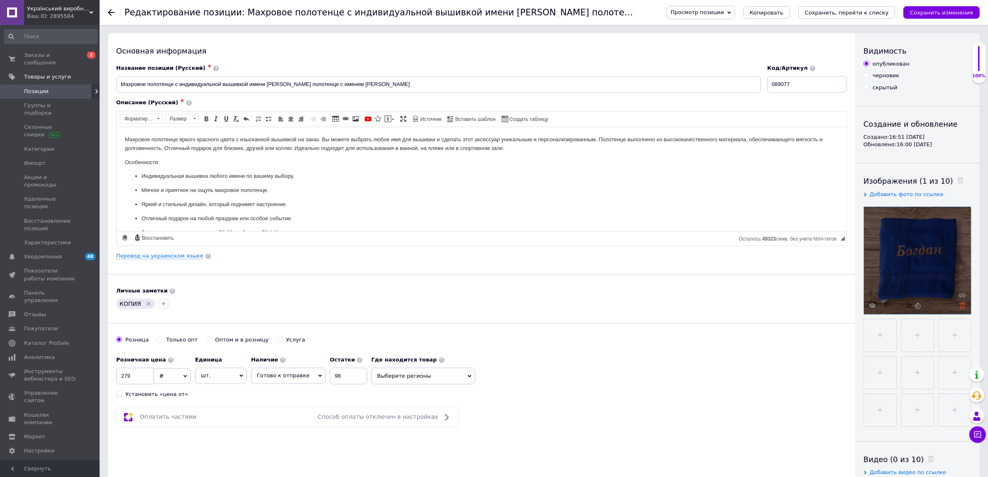
click at [964, 306] on icon at bounding box center [963, 305] width 6 height 6
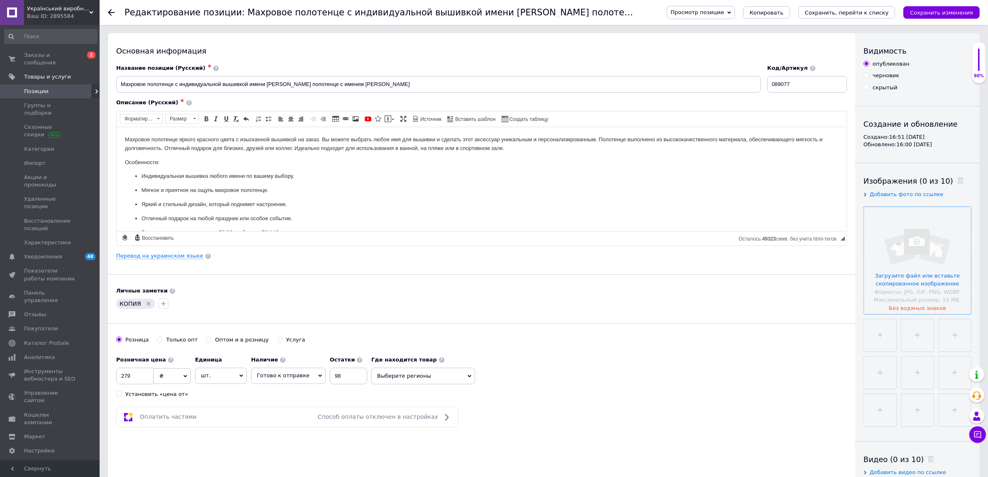
click at [907, 243] on input "file" at bounding box center [917, 260] width 107 height 107
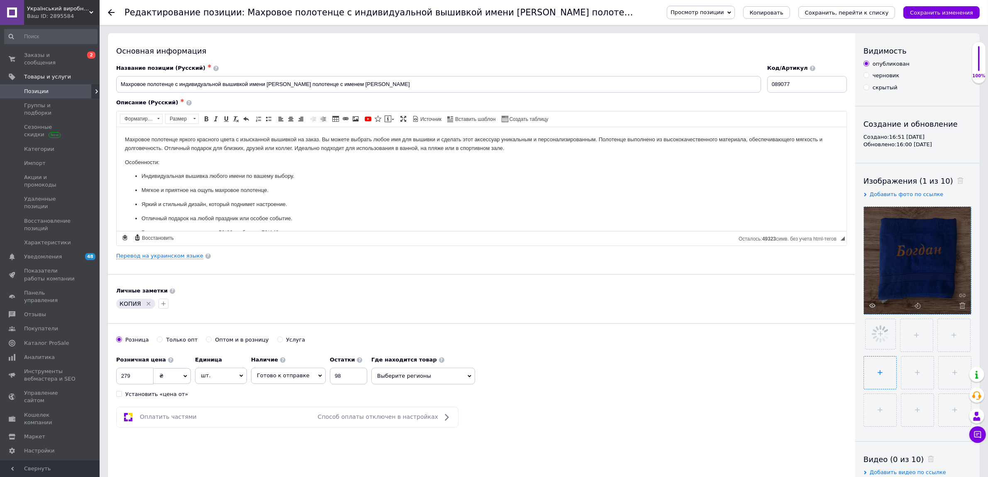
click at [886, 364] on input "file" at bounding box center [880, 372] width 32 height 32
type input "C:\fakepath\ChatGPT Image 7 сент. 2025 г., 20_33_31.png"
click at [876, 10] on icon "Сохранить, перейти к списку" at bounding box center [847, 13] width 84 height 6
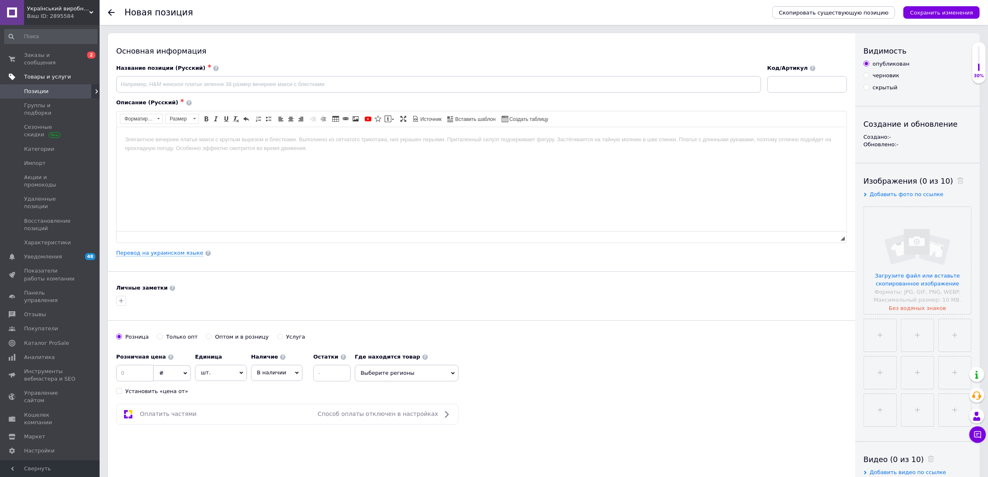
click at [40, 73] on span "Товары и услуги" at bounding box center [47, 76] width 47 height 7
click at [66, 281] on span "Настройки" at bounding box center [50, 284] width 53 height 7
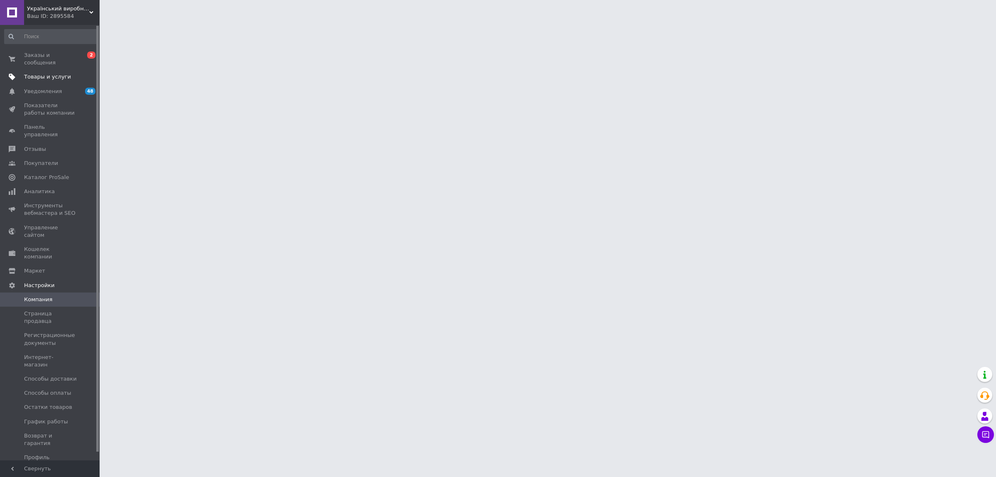
click at [52, 73] on link "Товары и услуги" at bounding box center [51, 77] width 102 height 14
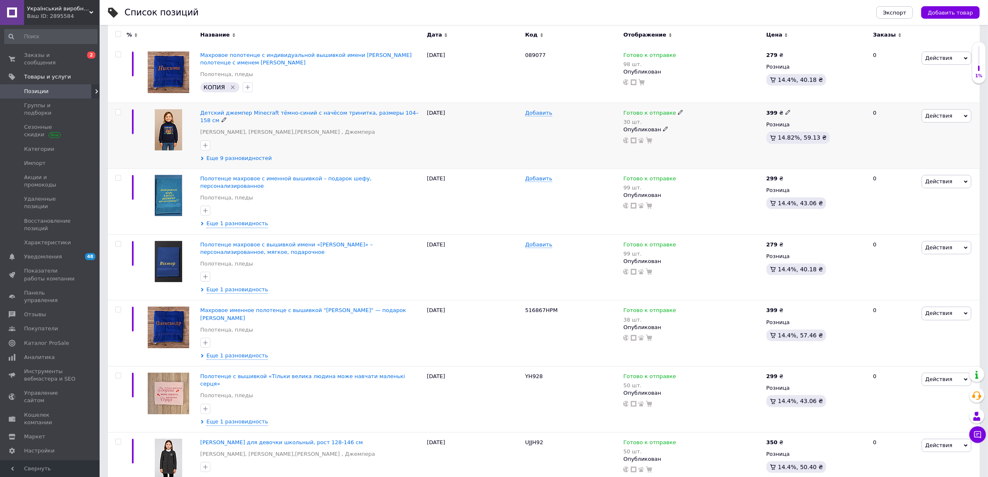
scroll to position [104, 0]
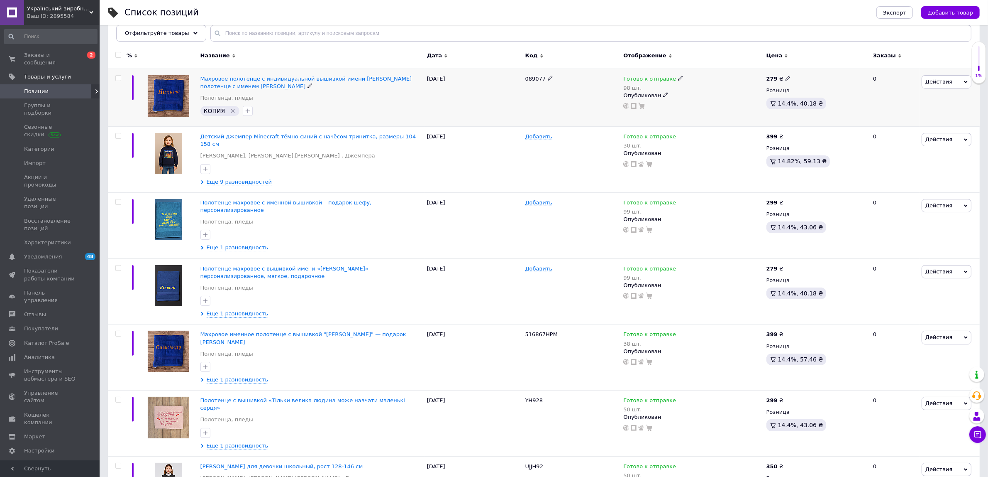
click at [230, 109] on icon "Удалить метку" at bounding box center [233, 111] width 7 height 7
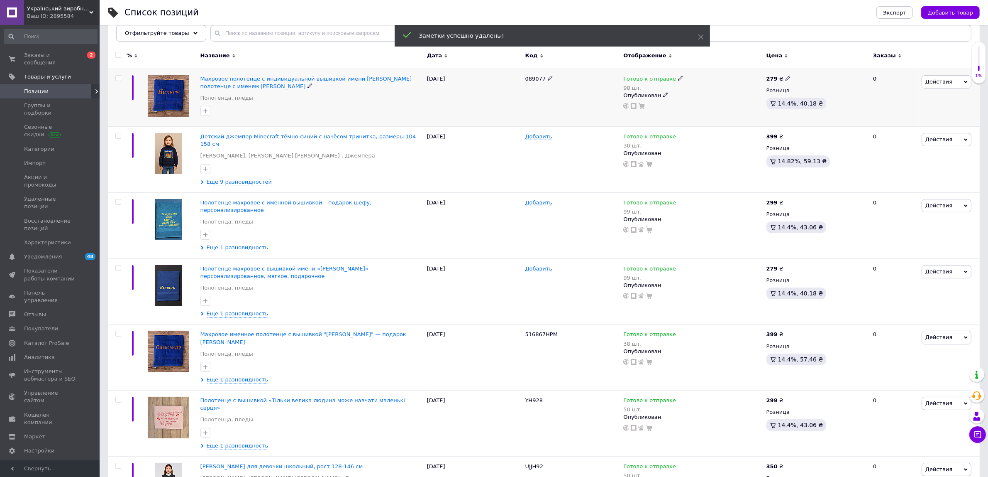
click at [232, 112] on div at bounding box center [312, 110] width 226 height 13
click at [225, 78] on span "Махровое полотенце с индивидуальной вышивкой имени Махровое полотенце с именем …" at bounding box center [306, 83] width 212 height 14
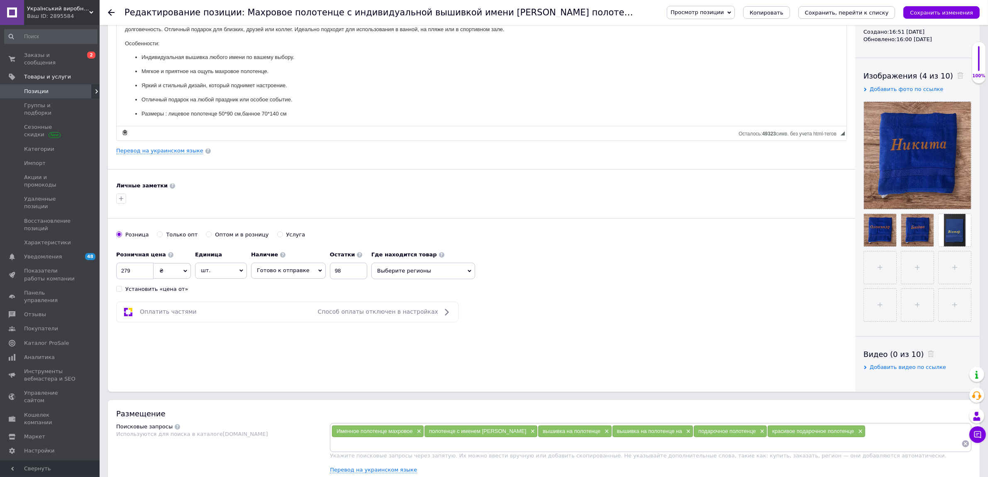
scroll to position [259, 0]
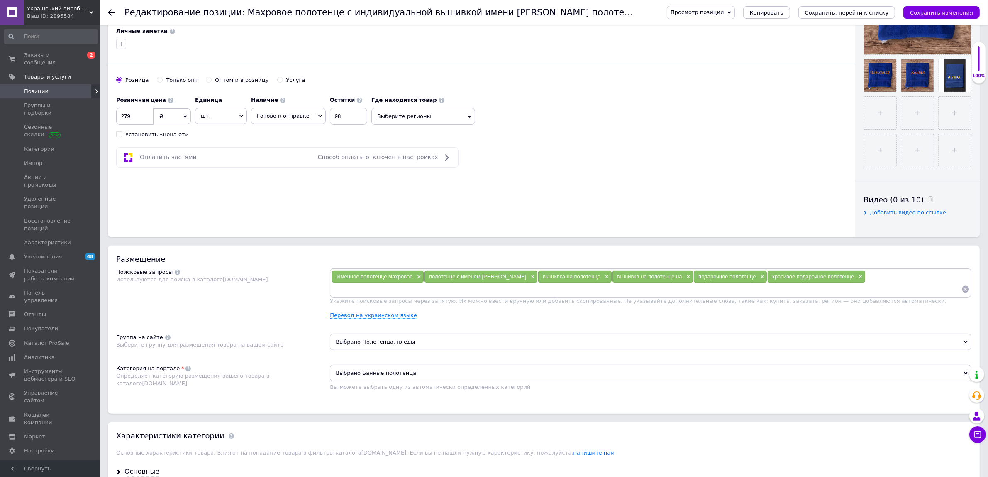
click at [396, 117] on span "Выберите регионы" at bounding box center [424, 116] width 104 height 17
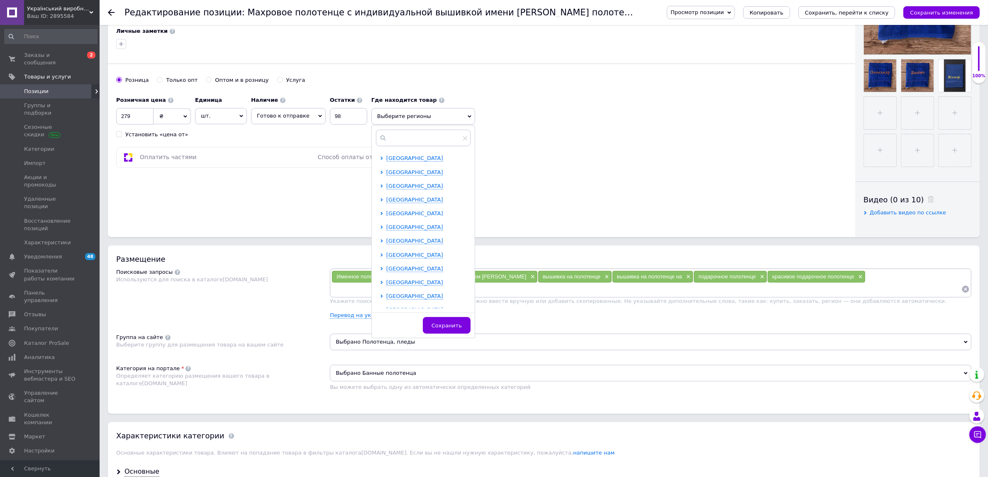
click at [407, 215] on span "Житомирская область" at bounding box center [414, 213] width 57 height 6
click at [386, 259] on div at bounding box center [390, 254] width 8 height 7
click at [387, 177] on span "Закарпатская область" at bounding box center [414, 178] width 57 height 6
click at [386, 220] on input "checkbox" at bounding box center [388, 219] width 5 height 5
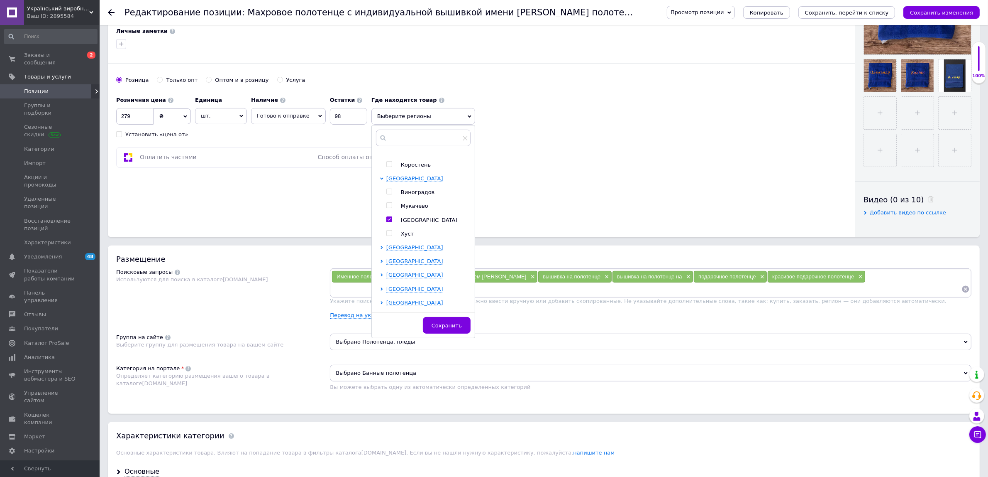
checkbox input "true"
click at [447, 329] on span "Сохранить" at bounding box center [447, 329] width 30 height 6
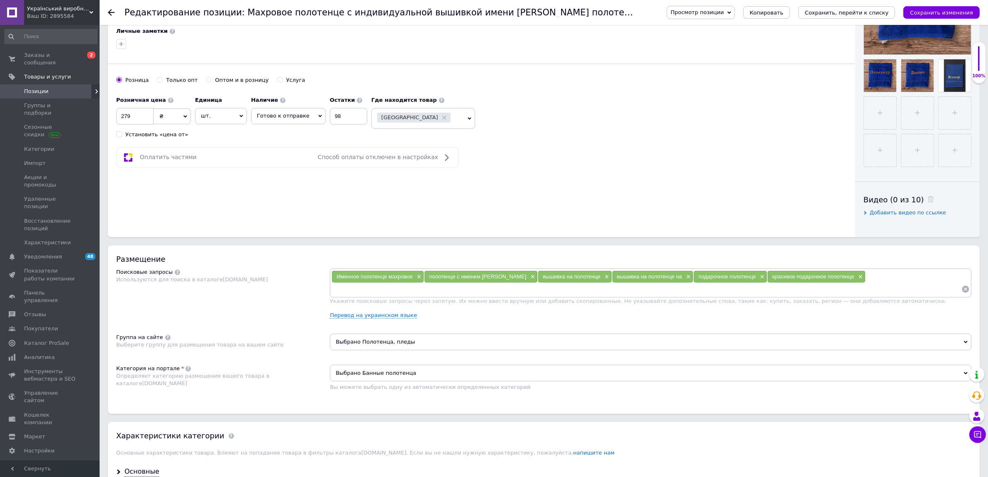
click at [441, 115] on div "Ужгород" at bounding box center [418, 118] width 82 height 12
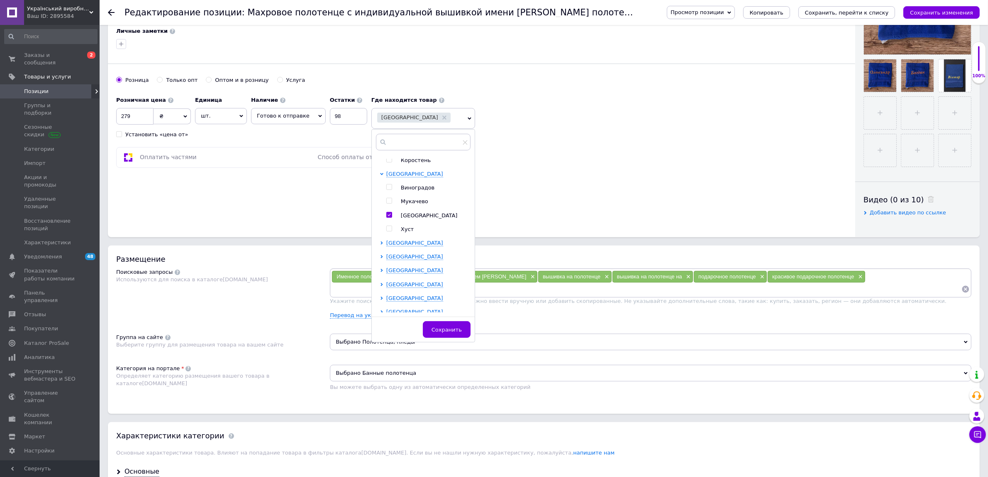
scroll to position [259, 0]
click at [413, 235] on span "Сумская область" at bounding box center [414, 233] width 57 height 6
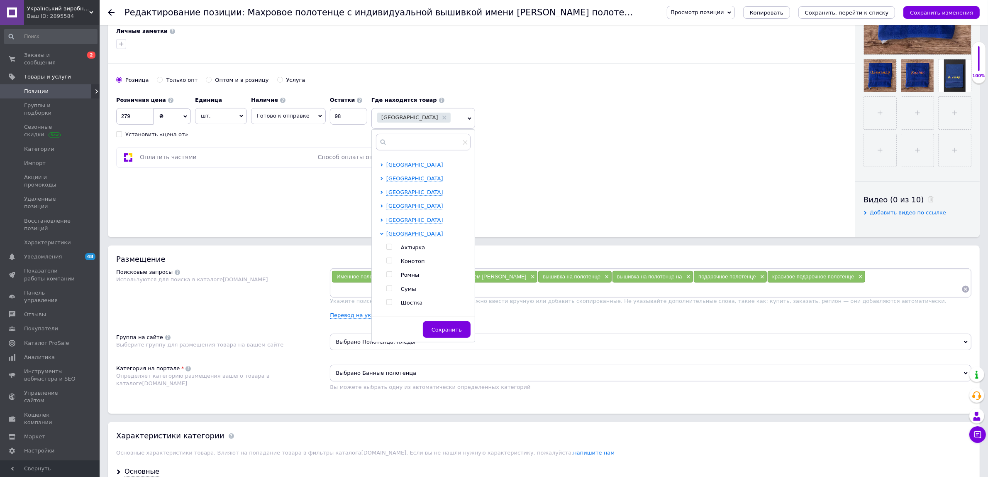
click at [386, 291] on input "checkbox" at bounding box center [388, 288] width 5 height 5
checkbox input "true"
click at [443, 332] on span "Сохранить" at bounding box center [456, 329] width 30 height 6
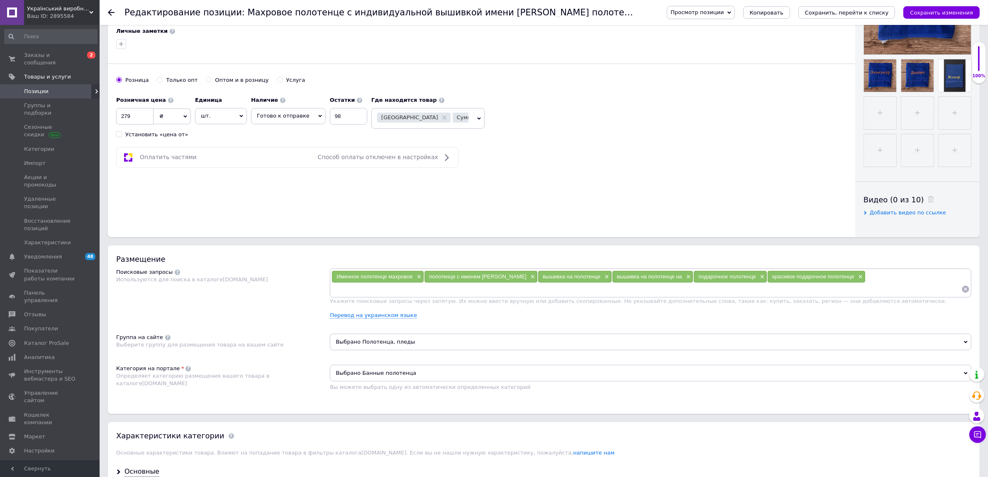
click at [458, 115] on span "Ужгород Сумы" at bounding box center [428, 118] width 113 height 21
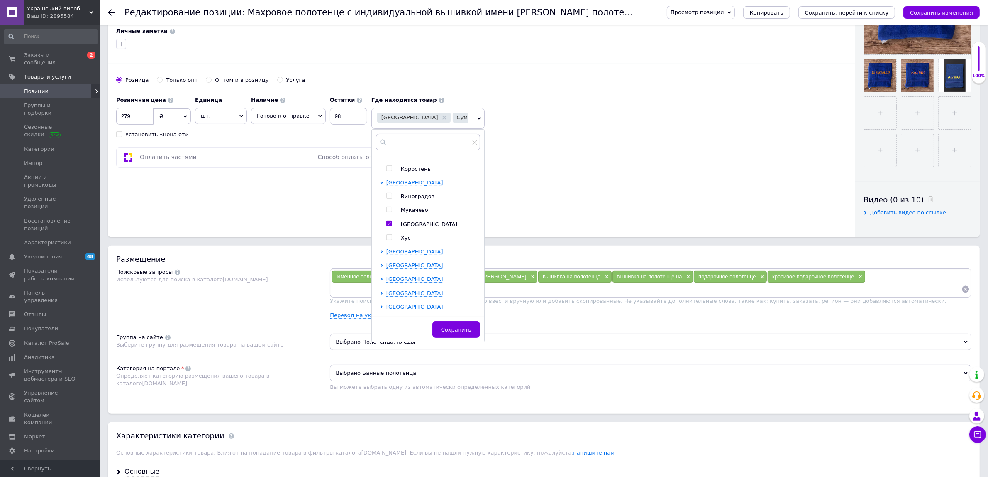
scroll to position [156, 0]
click at [402, 285] on span "Николаевская область" at bounding box center [414, 282] width 57 height 6
click at [401, 275] on span "Ровненская область" at bounding box center [414, 274] width 57 height 6
click at [386, 304] on input "checkbox" at bounding box center [388, 301] width 5 height 5
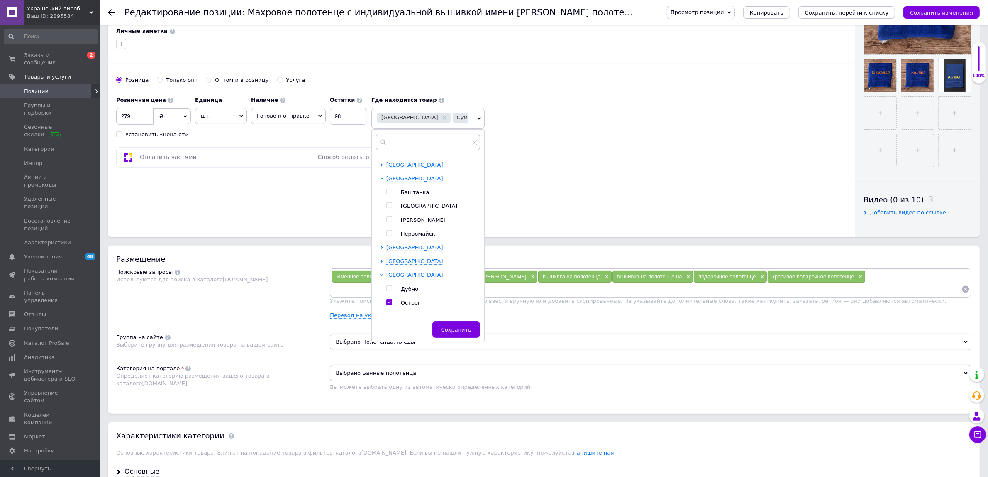
checkbox input "true"
click at [448, 337] on button "Сохранить" at bounding box center [457, 329] width 48 height 17
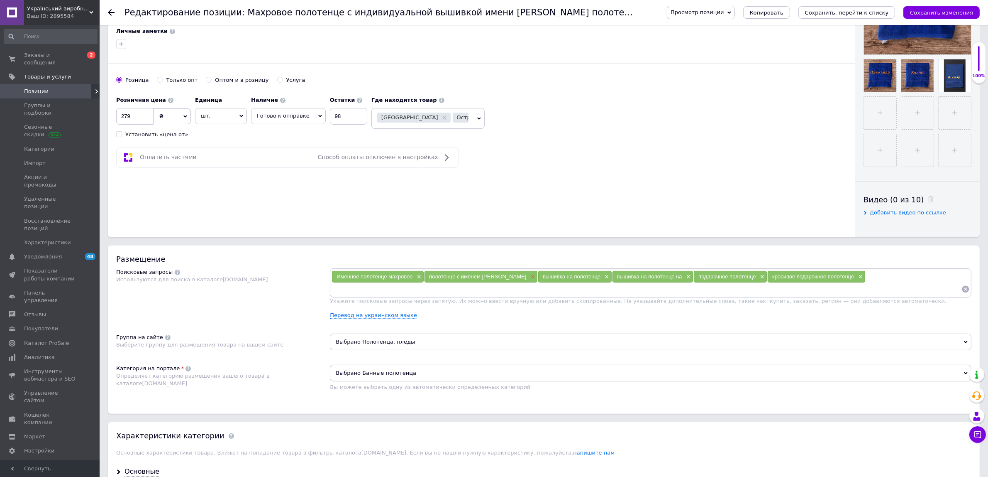
click at [529, 280] on span "×" at bounding box center [532, 276] width 7 height 7
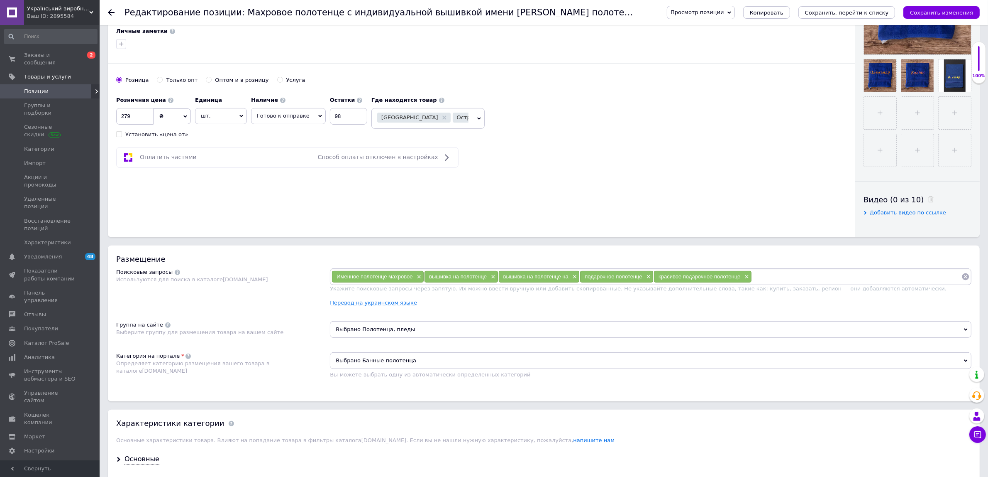
click at [775, 342] on div "Размещение Поисковые запросы Используются для поиска в каталоге Prom.ua Именное…" at bounding box center [544, 323] width 872 height 156
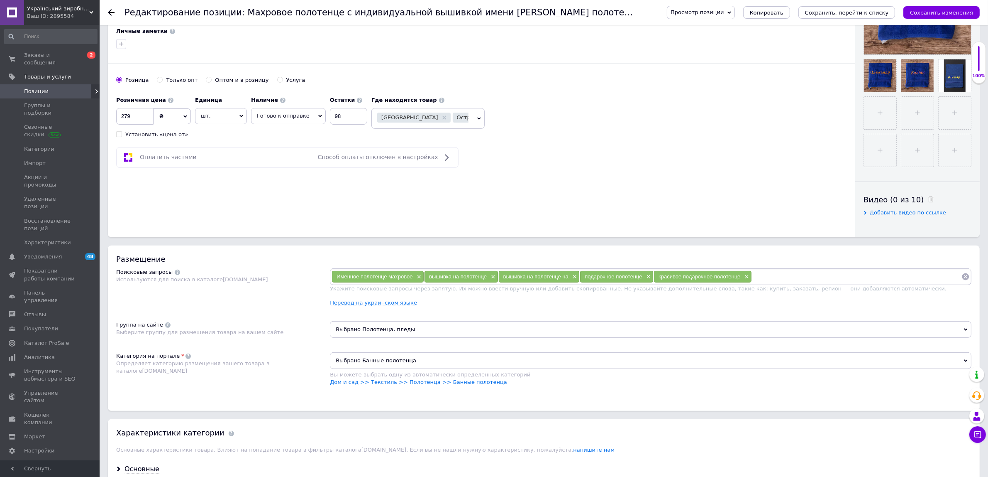
click at [775, 283] on input at bounding box center [857, 276] width 210 height 12
type input "полотенце с именем никита"
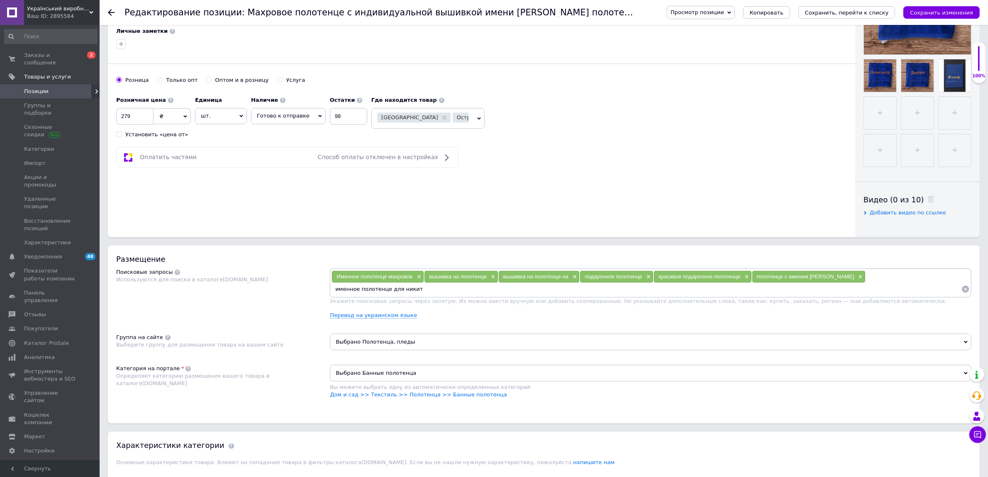
type input "именное полотенце для никиты"
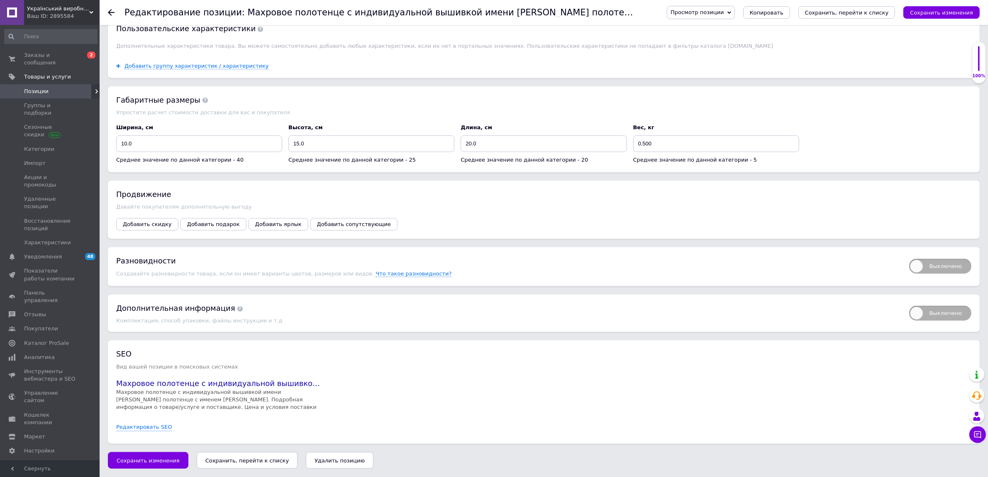
scroll to position [849, 0]
click at [916, 15] on button "Сохранить изменения" at bounding box center [942, 12] width 76 height 12
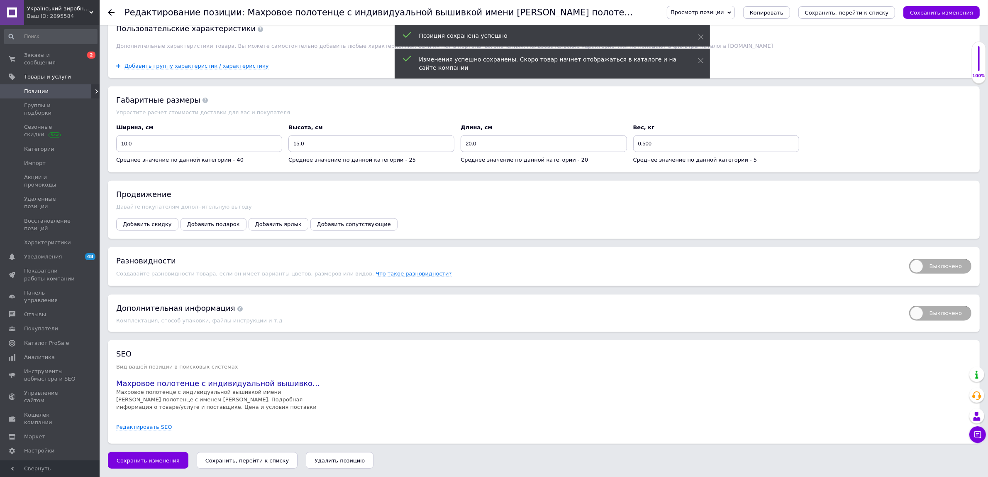
click at [922, 269] on span "Выключено" at bounding box center [940, 266] width 62 height 15
click at [909, 259] on input "Выключено" at bounding box center [906, 255] width 5 height 5
checkbox input "true"
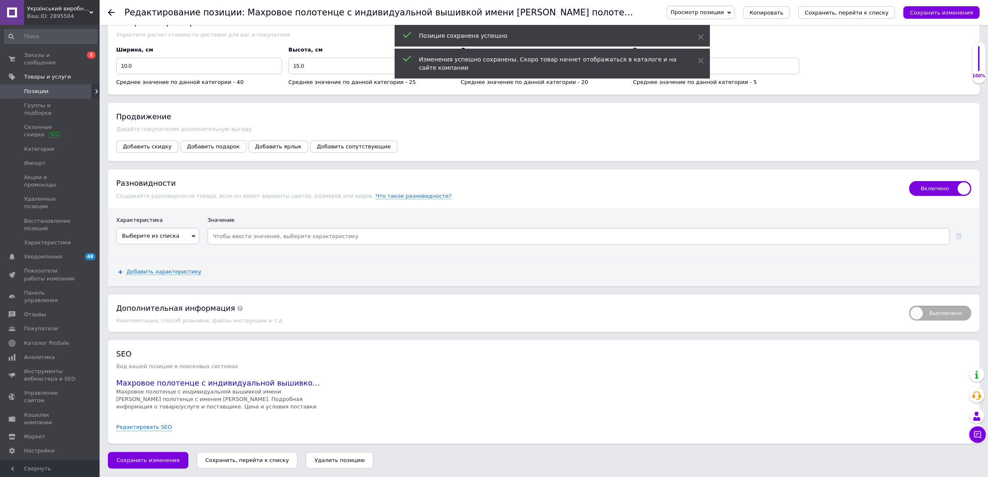
click at [186, 244] on span "Выберите из списка" at bounding box center [157, 236] width 83 height 16
click at [183, 282] on li "Назначение полотенца" at bounding box center [158, 277] width 82 height 12
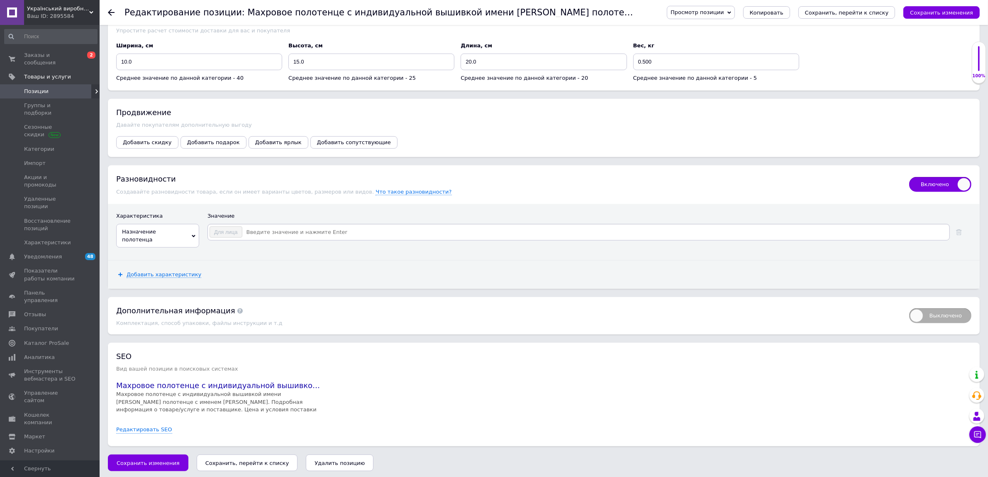
click at [262, 238] on input at bounding box center [596, 232] width 706 height 12
type input "для б"
click at [235, 253] on li "для бани" at bounding box center [579, 247] width 742 height 12
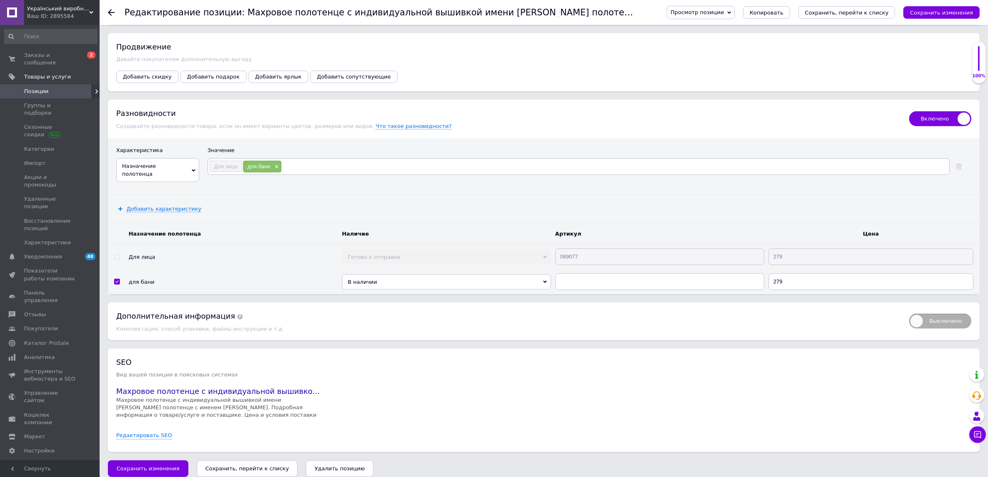
scroll to position [997, 0]
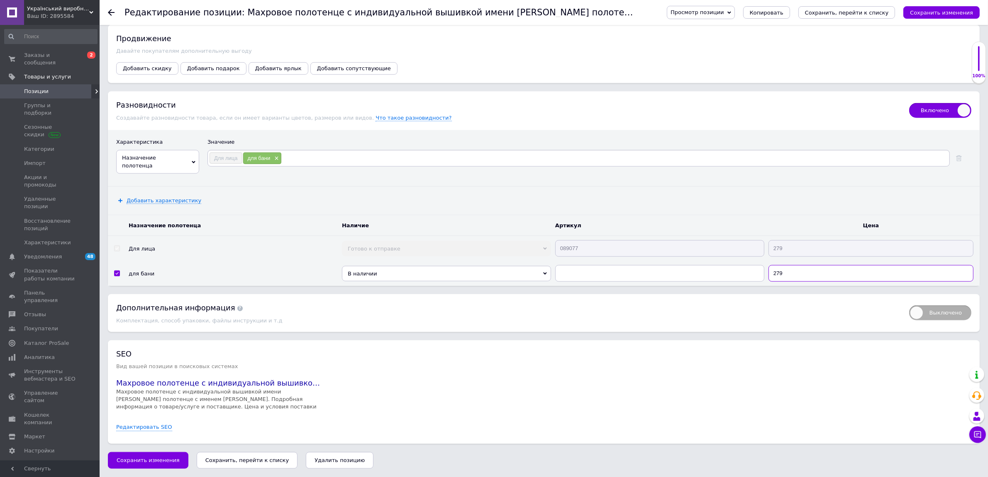
drag, startPoint x: 784, startPoint y: 277, endPoint x: 756, endPoint y: 272, distance: 28.3
click at [756, 272] on tr "для бани В наличии Нет в наличии Под заказ Готово к отправке 279" at bounding box center [544, 273] width 872 height 25
type input "399"
click at [439, 268] on span "В наличии" at bounding box center [446, 273] width 209 height 15
click at [415, 304] on li "Готово к отправке" at bounding box center [446, 308] width 209 height 10
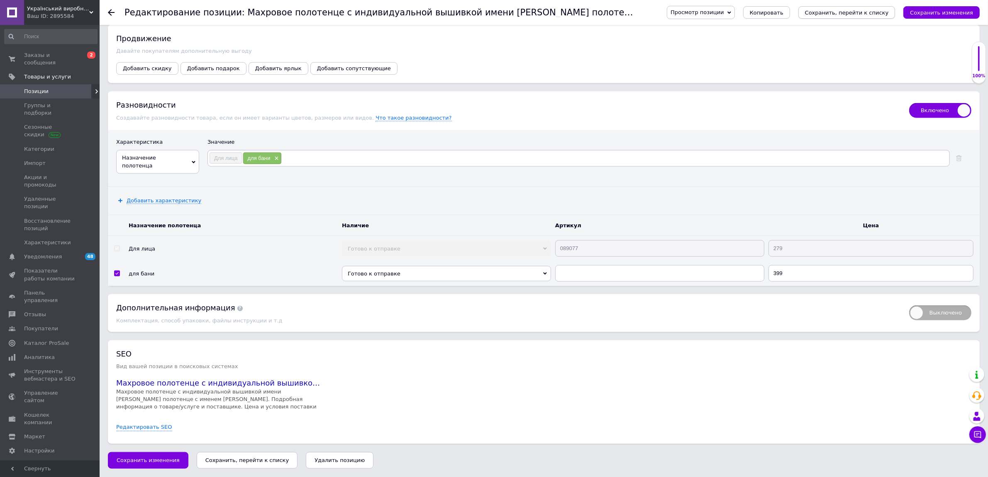
click at [896, 7] on button "Сохранить, перейти к списку" at bounding box center [847, 12] width 97 height 12
